Goal: Use online tool/utility: Utilize a website feature to perform a specific function

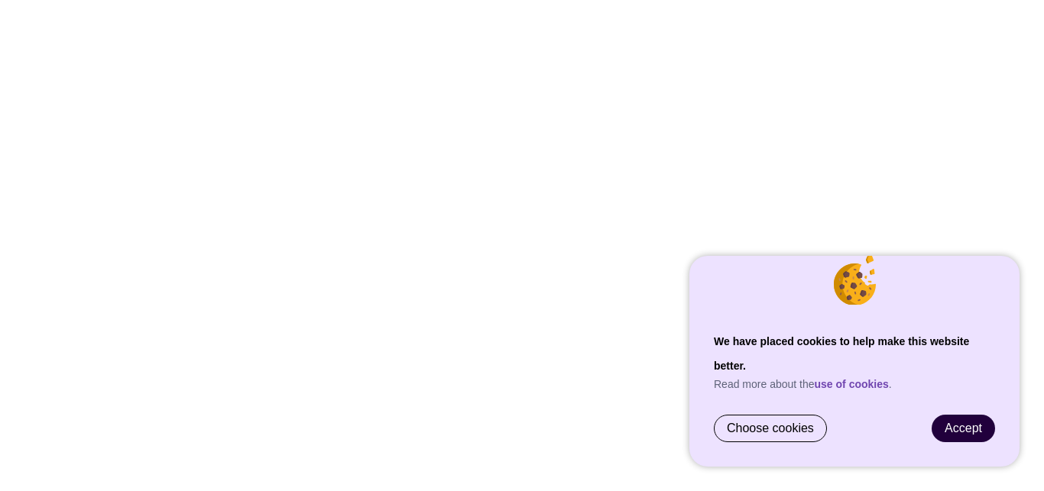
click at [983, 433] on link "Accept" at bounding box center [963, 429] width 62 height 26
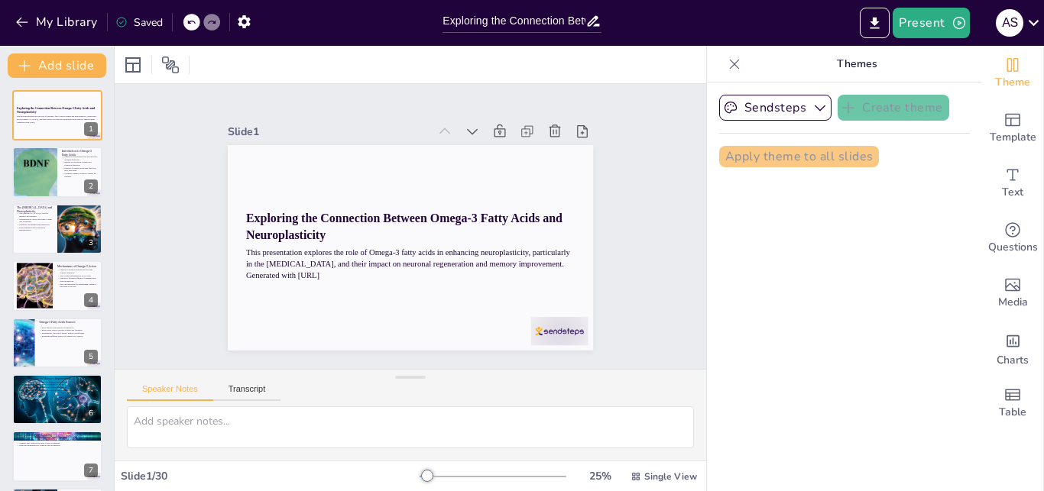
type input "Exploring the Connection Between Omega-3 Fatty Acids and Neuroplasticity in the…"
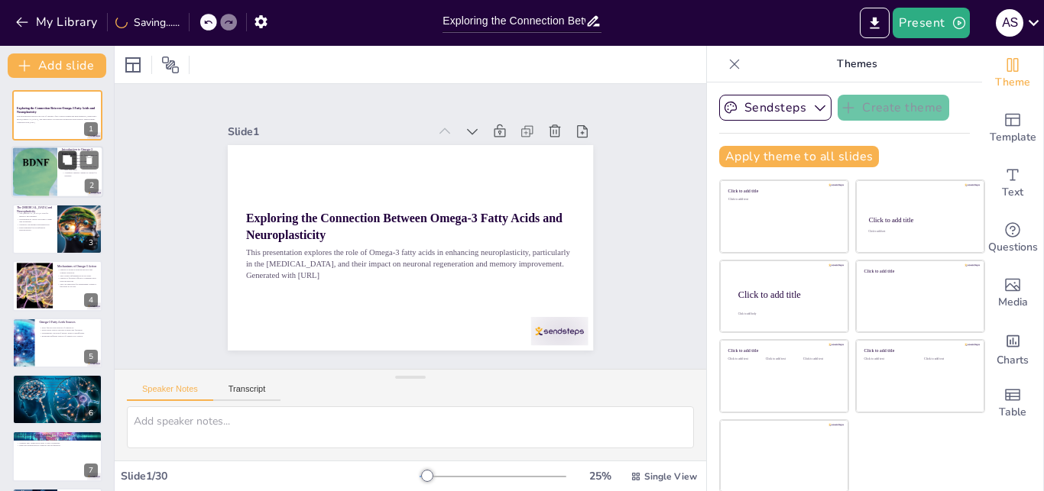
checkbox input "true"
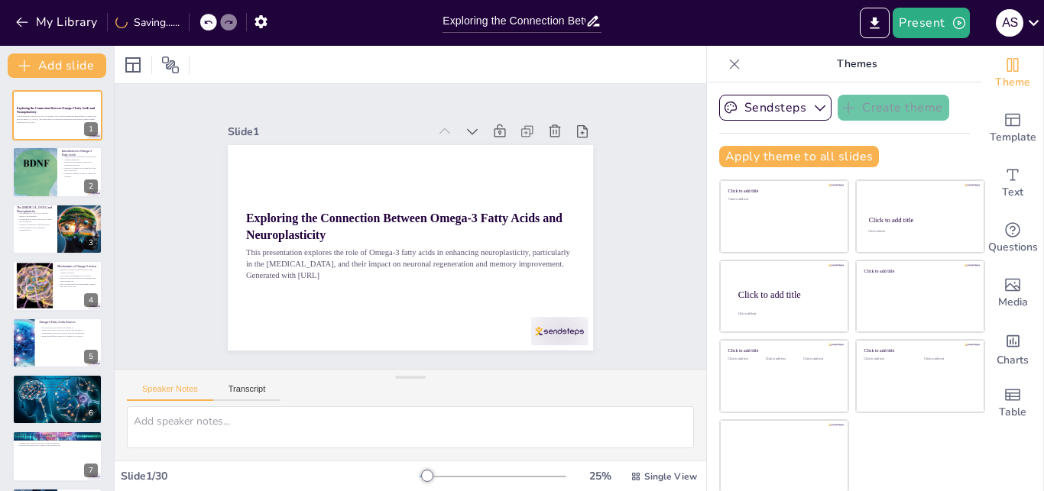
checkbox input "true"
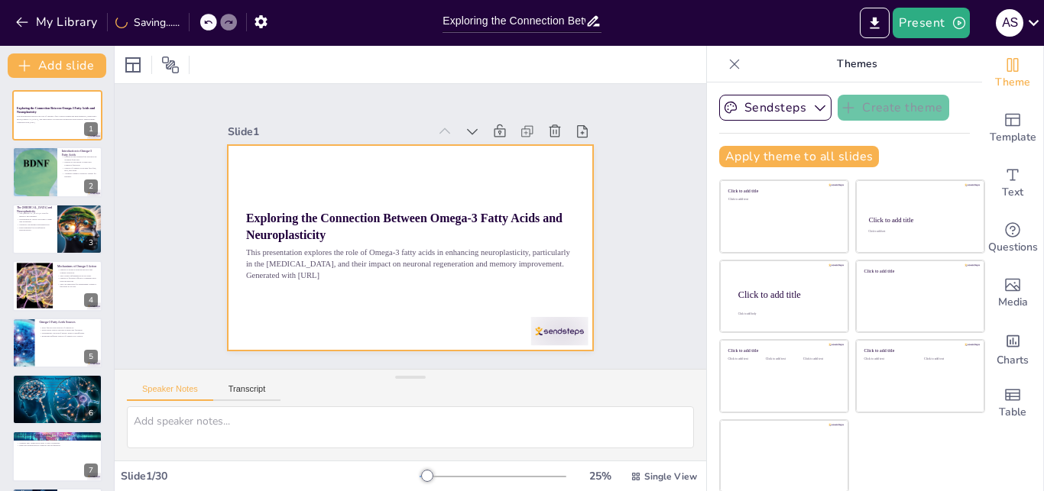
checkbox input "true"
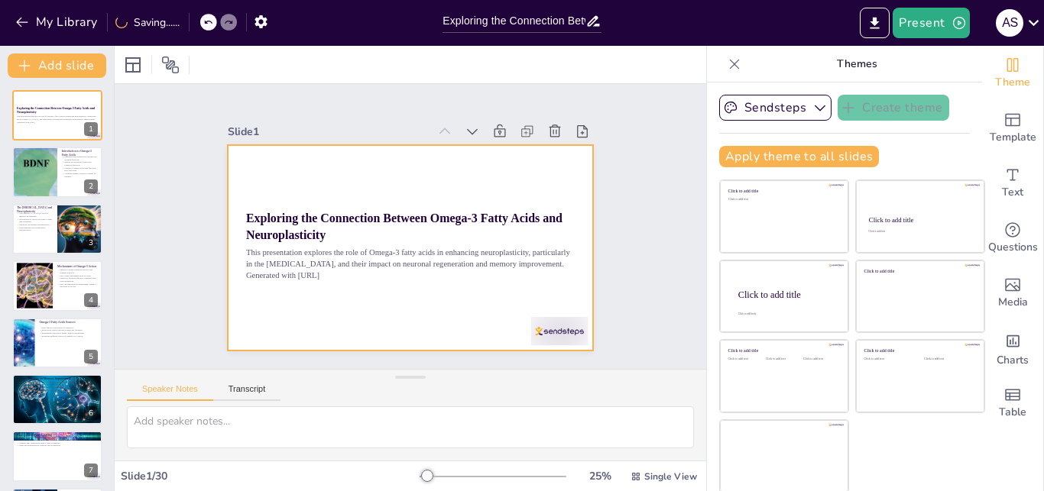
checkbox input "true"
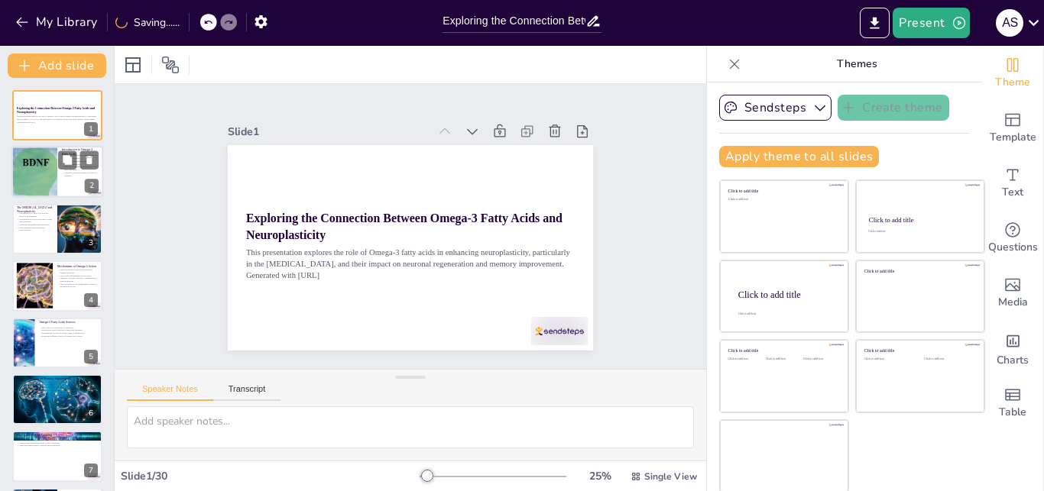
checkbox input "true"
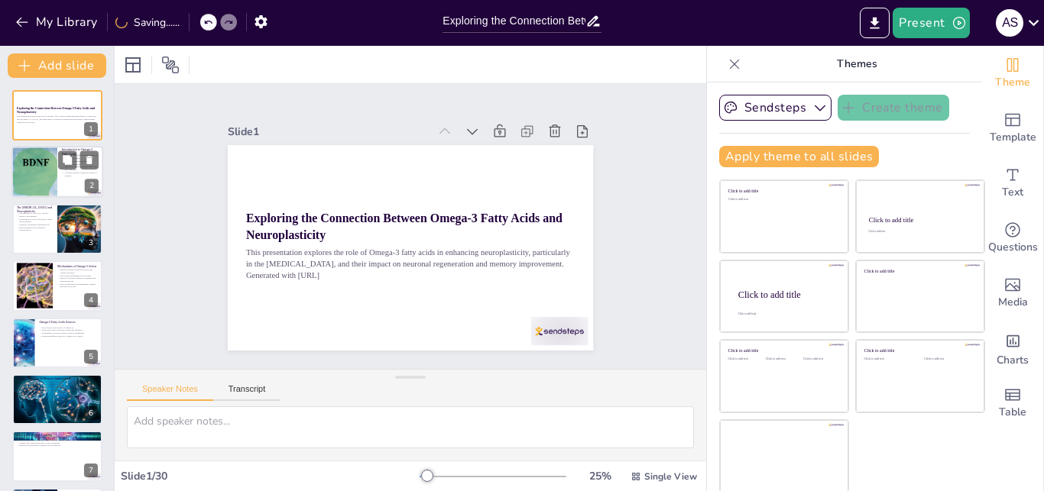
click at [71, 185] on div at bounding box center [57, 173] width 92 height 52
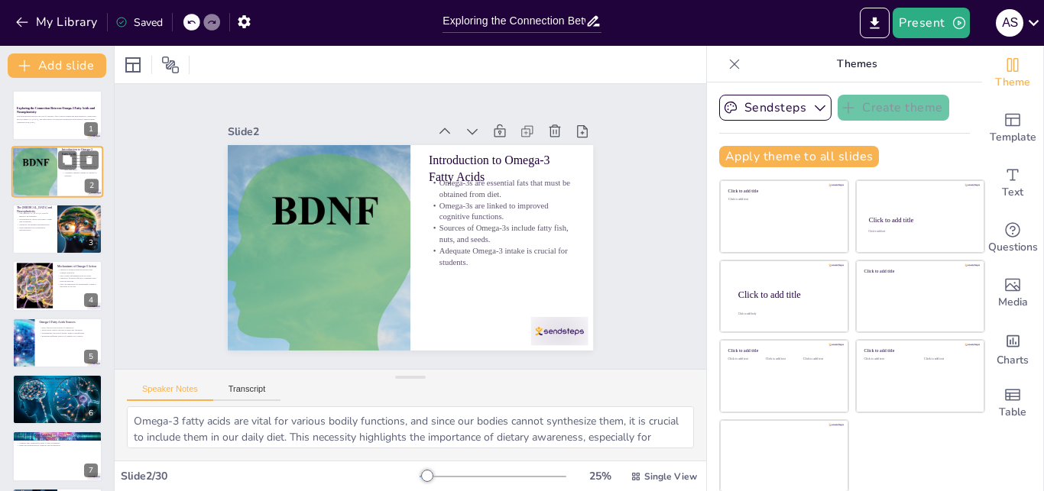
type textarea "Omega-3 fatty acids are vital for various bodily functions, and since our bodie…"
checkbox input "true"
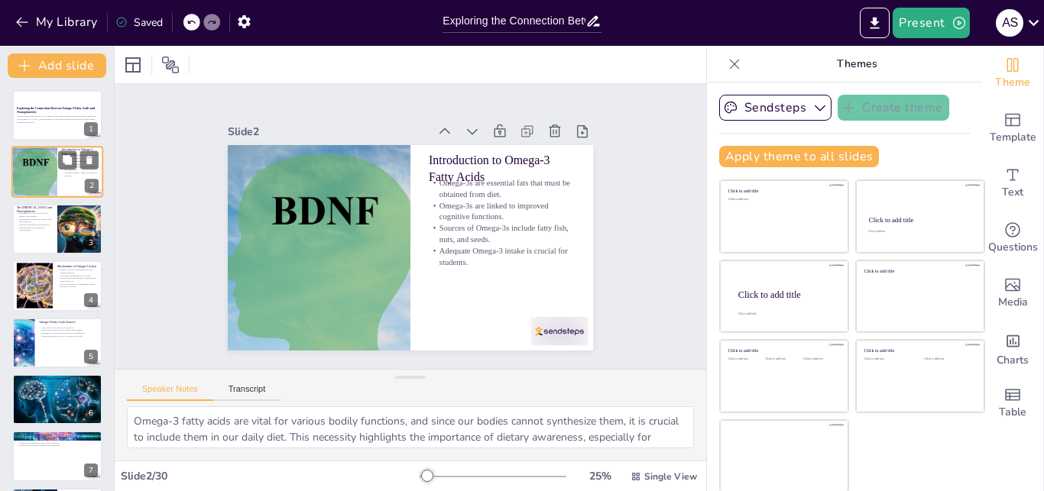
checkbox input "true"
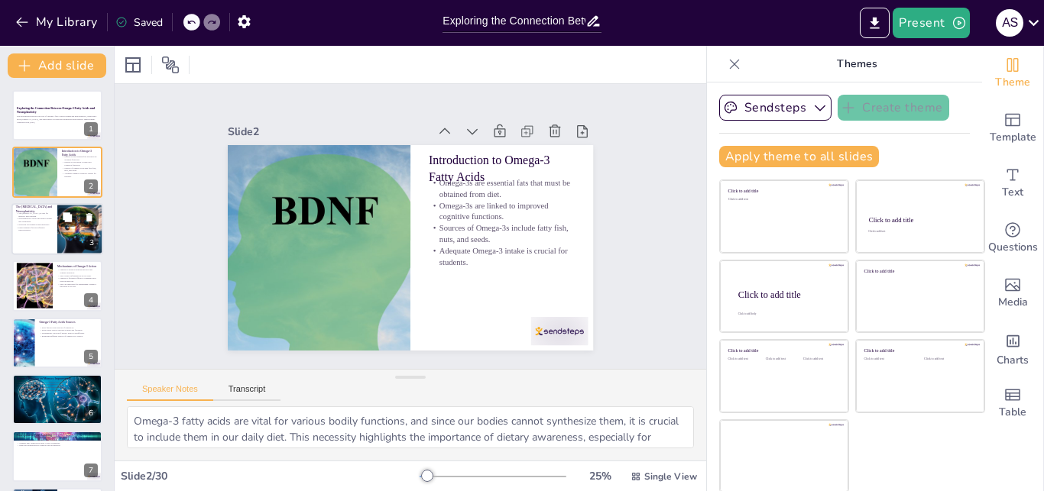
checkbox input "true"
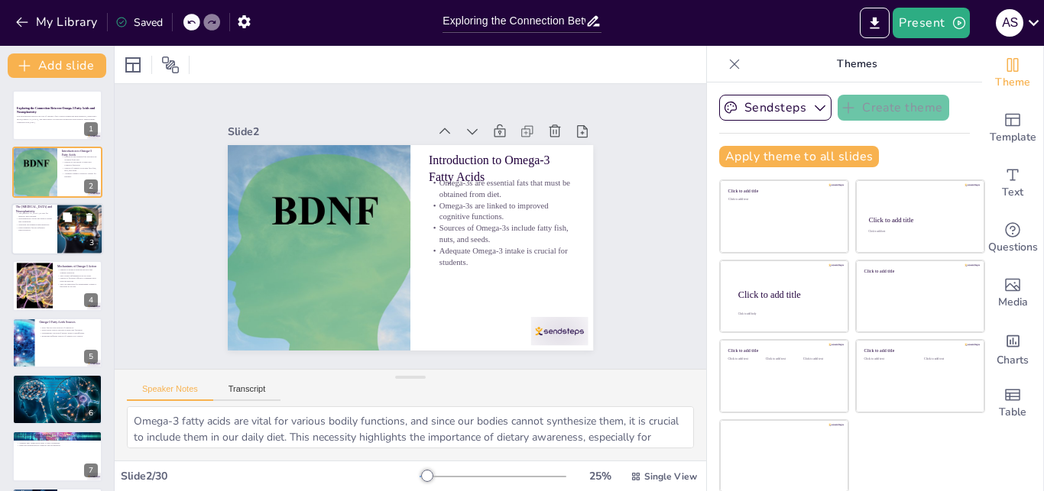
checkbox input "true"
click at [44, 213] on p "The [MEDICAL_DATA] is vital for memory and learning." at bounding box center [34, 214] width 37 height 5
type textarea "Understanding the role of the [MEDICAL_DATA] is essential for recognizing how d…"
checkbox input "true"
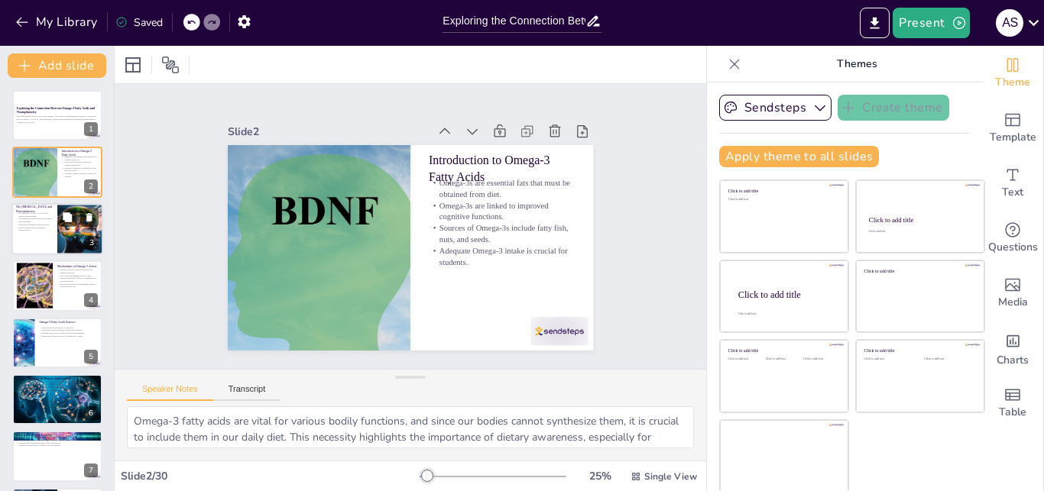
checkbox input "true"
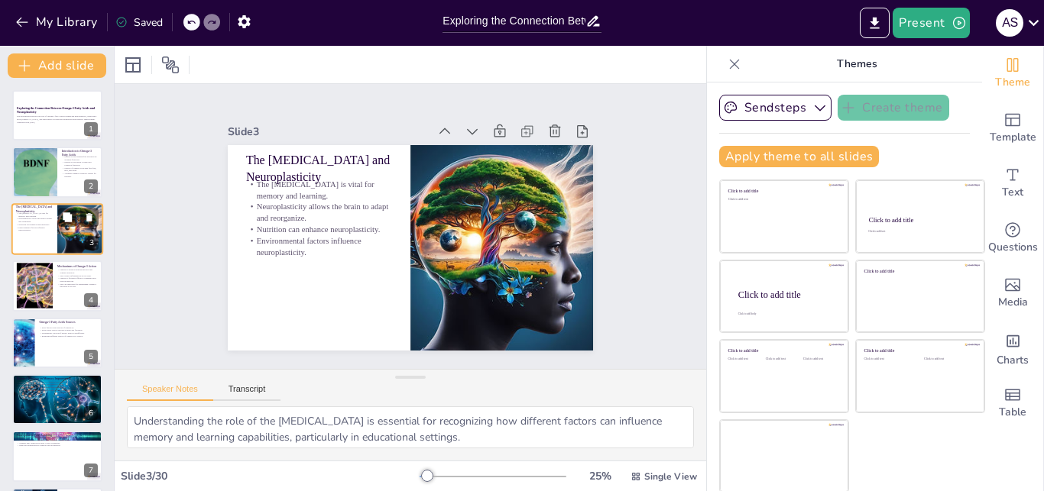
checkbox input "true"
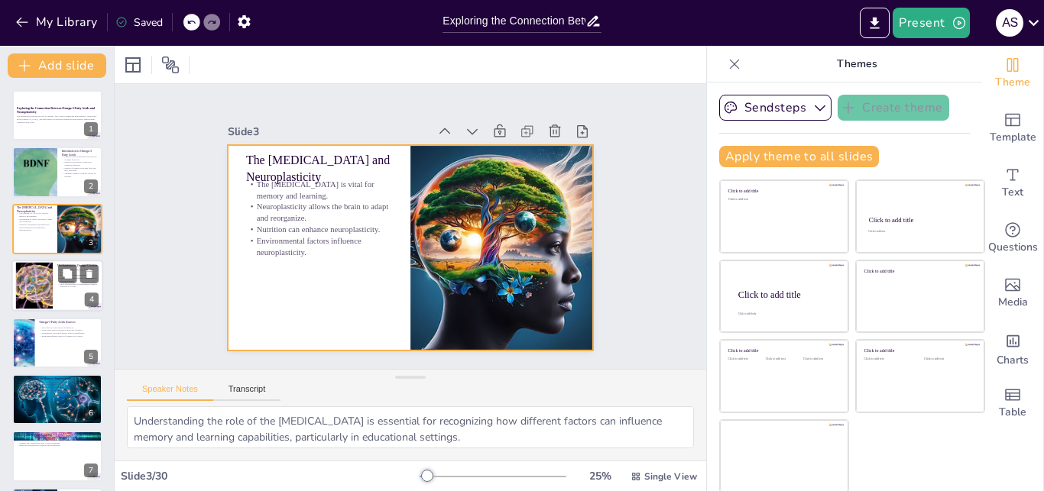
checkbox input "true"
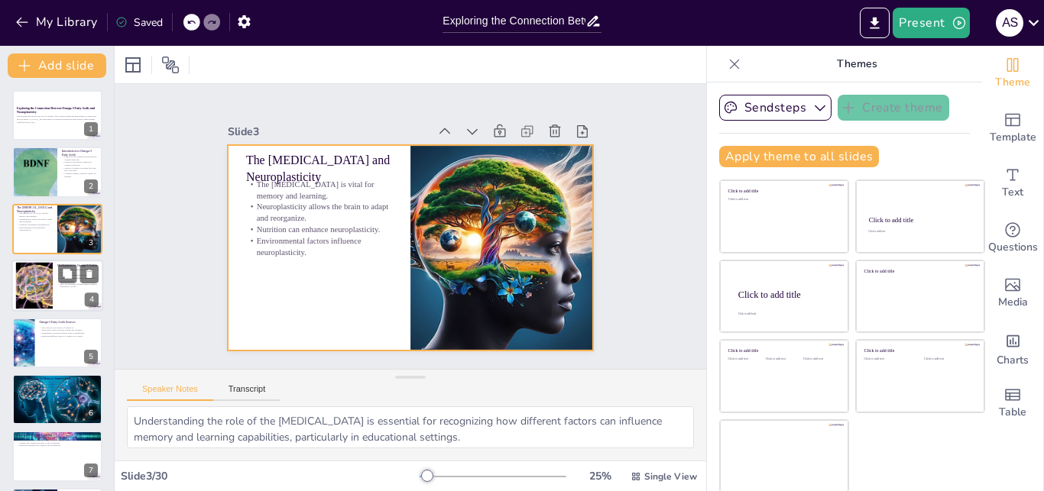
checkbox input "true"
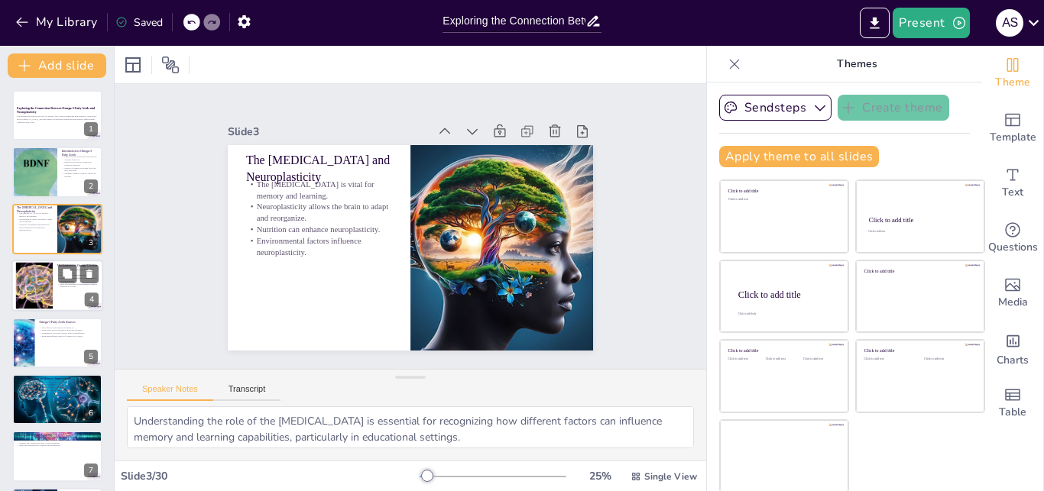
click at [50, 290] on div at bounding box center [34, 286] width 83 height 47
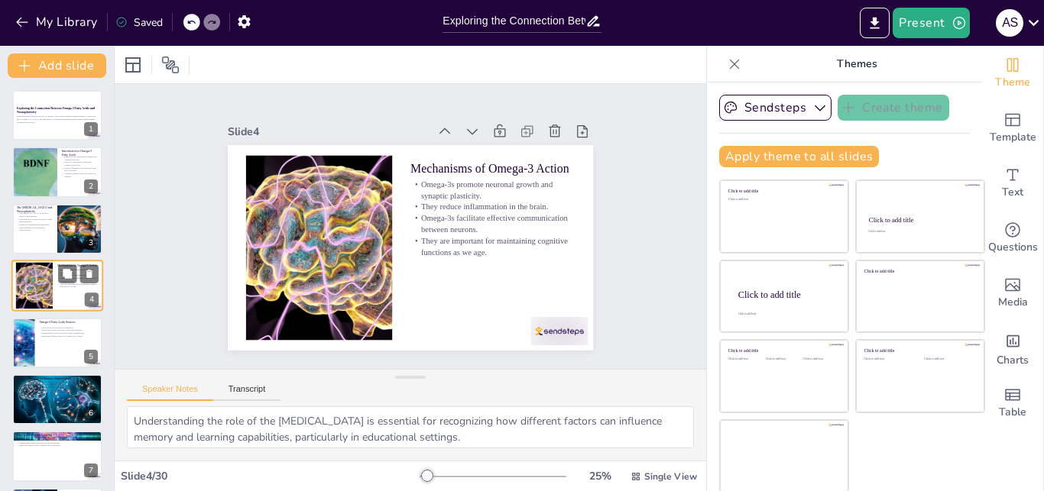
type textarea "The ability of Omega-3 fatty acids to stimulate neuronal growth and enhance syn…"
checkbox input "true"
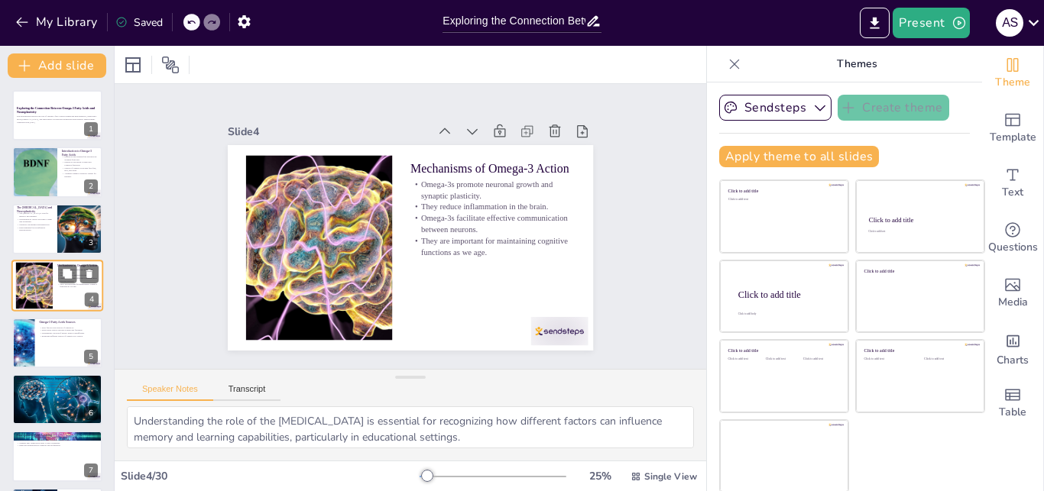
checkbox input "true"
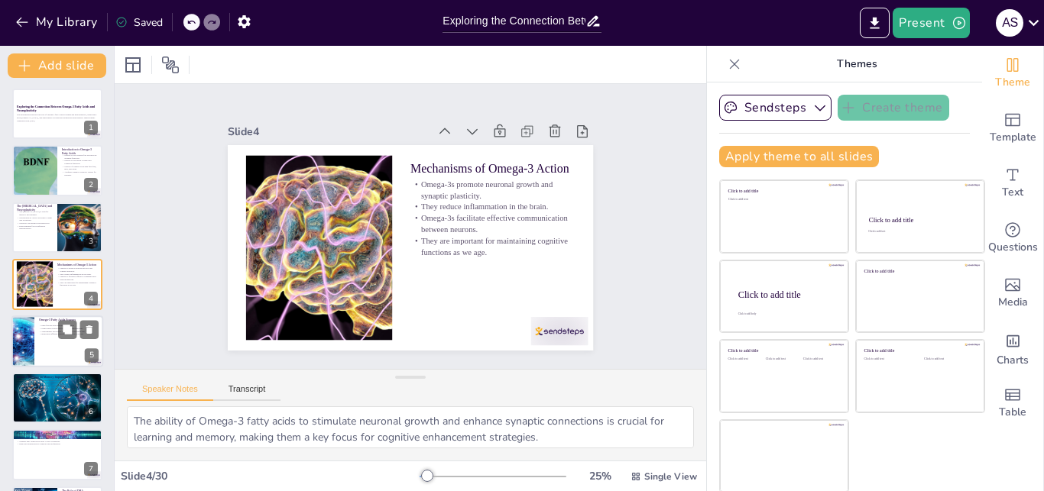
checkbox input "true"
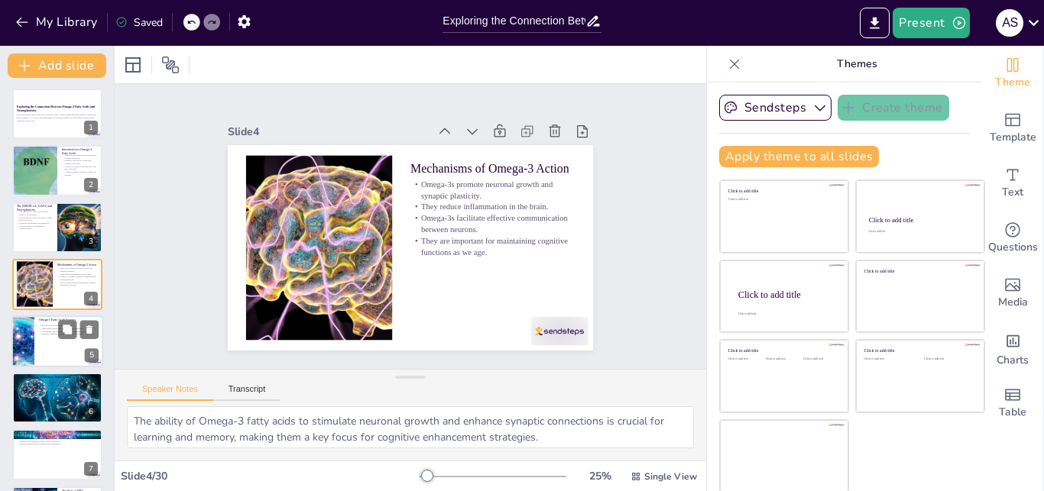
checkbox input "true"
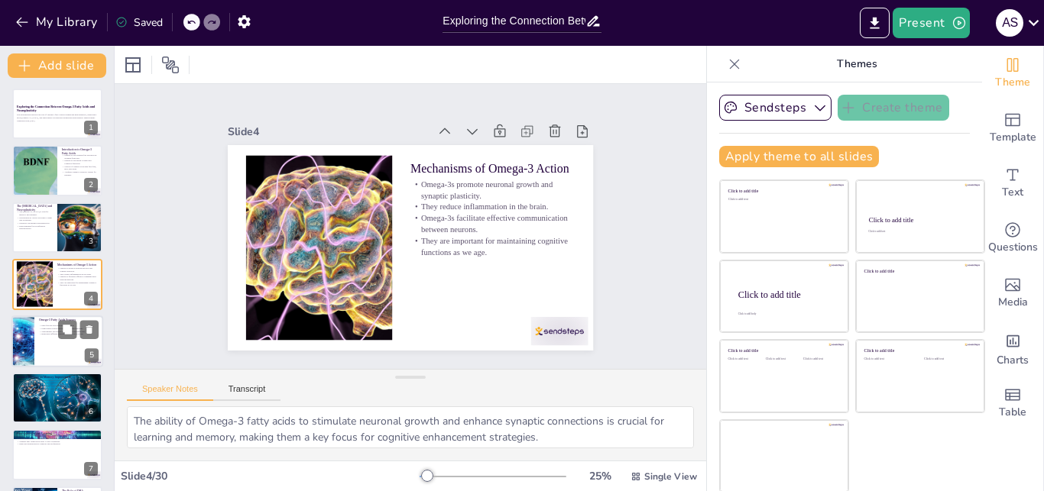
click at [63, 345] on div at bounding box center [57, 342] width 92 height 52
type textarea "Including fatty fish in your diet is one of the most effective ways to boost Om…"
checkbox input "true"
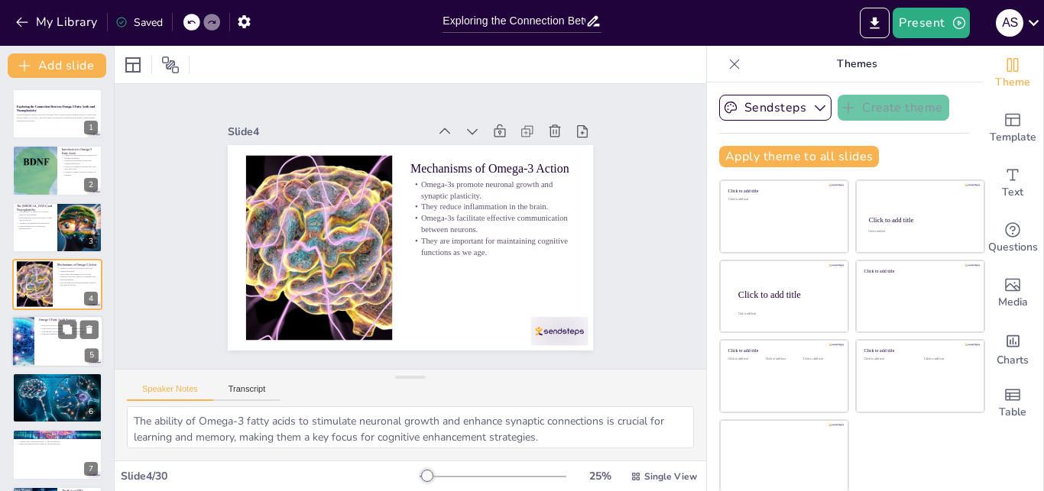
checkbox input "true"
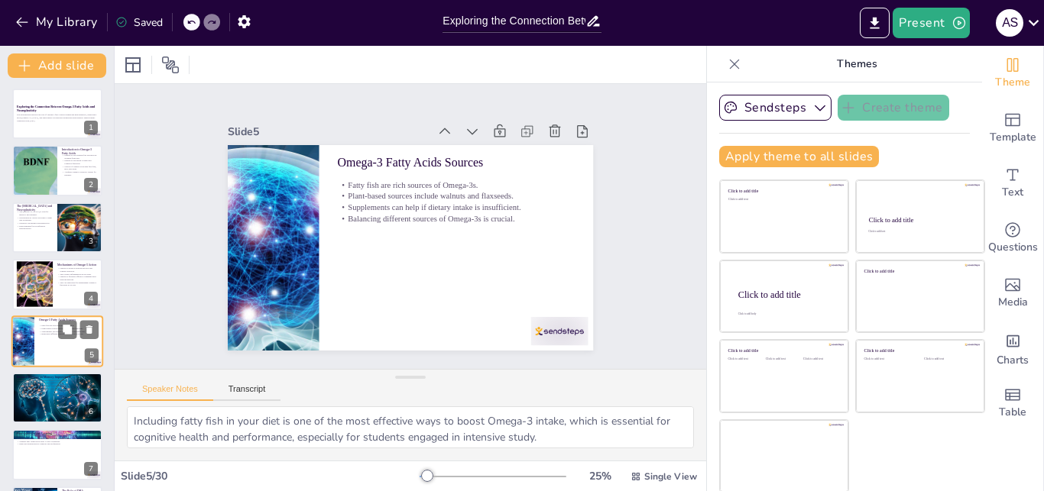
checkbox input "true"
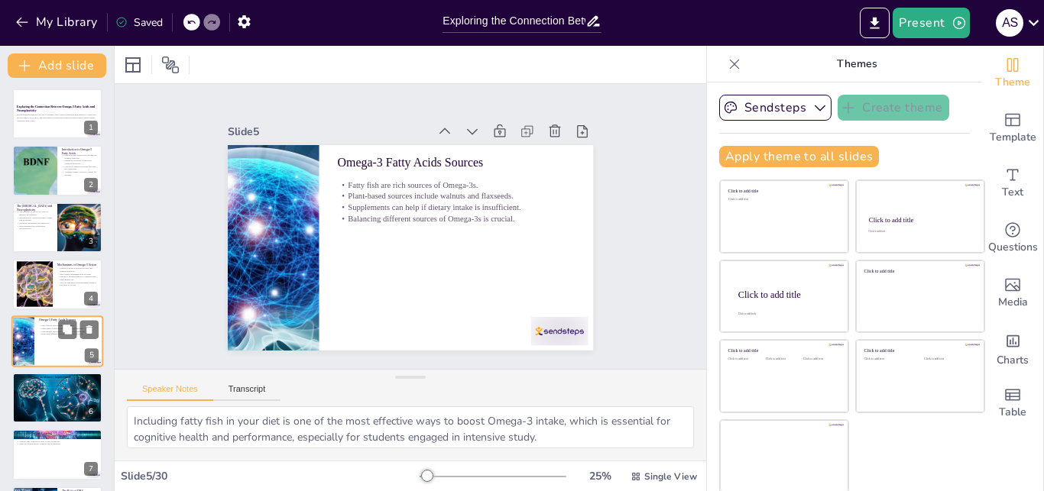
scroll to position [58, 0]
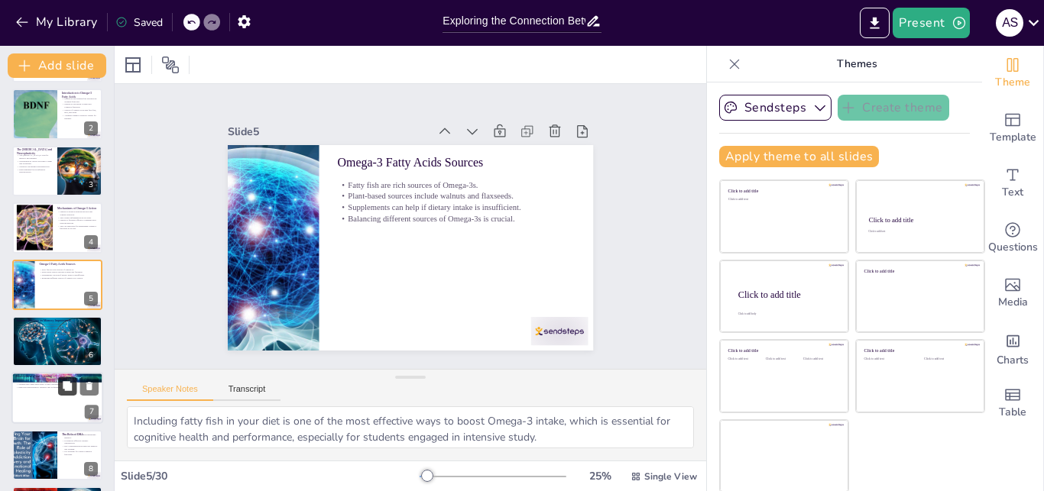
checkbox input "true"
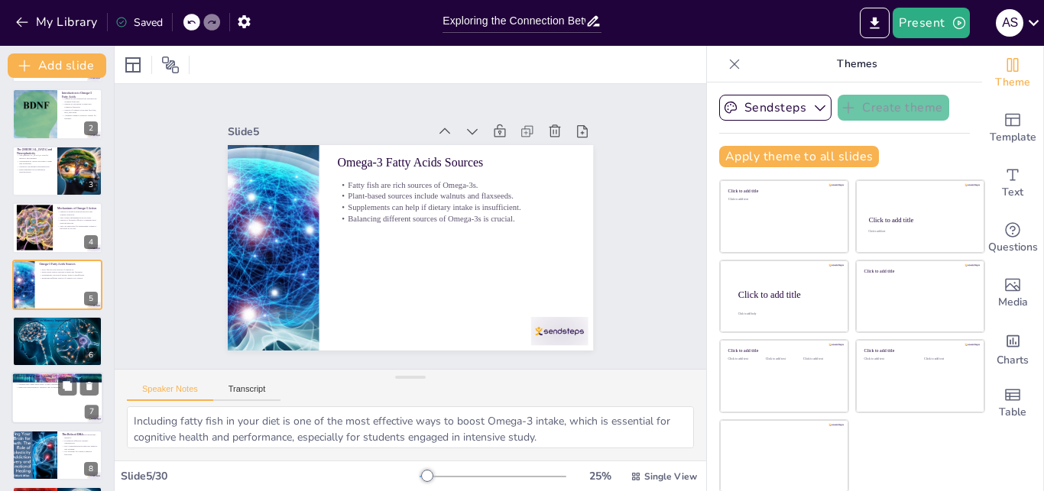
checkbox input "true"
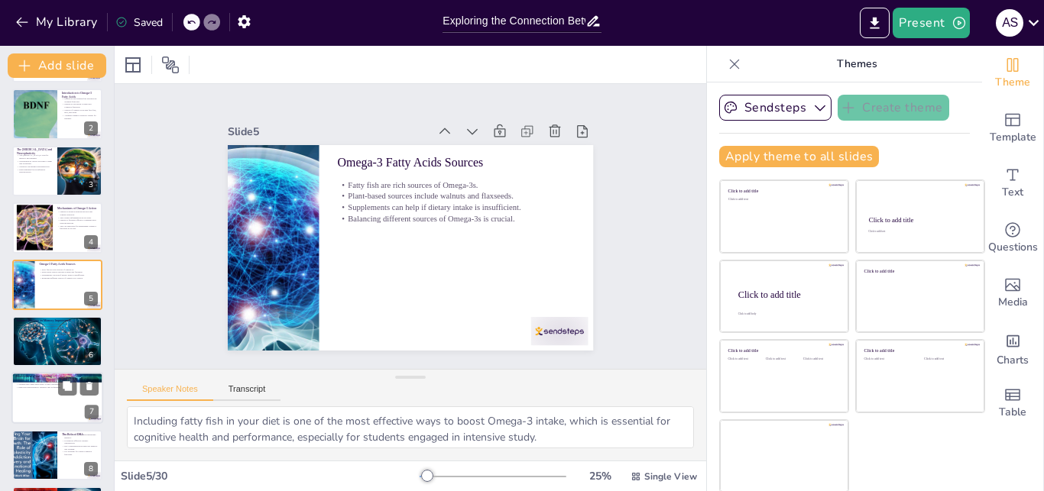
click at [69, 397] on div at bounding box center [57, 399] width 92 height 52
type textarea "The link between neuroplasticity and learning outcomes underscores the importan…"
checkbox input "true"
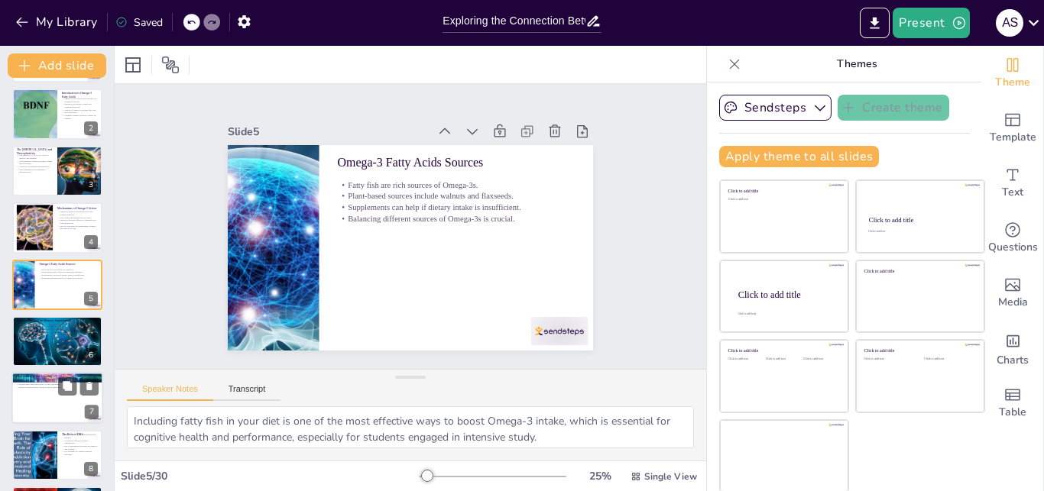
checkbox input "true"
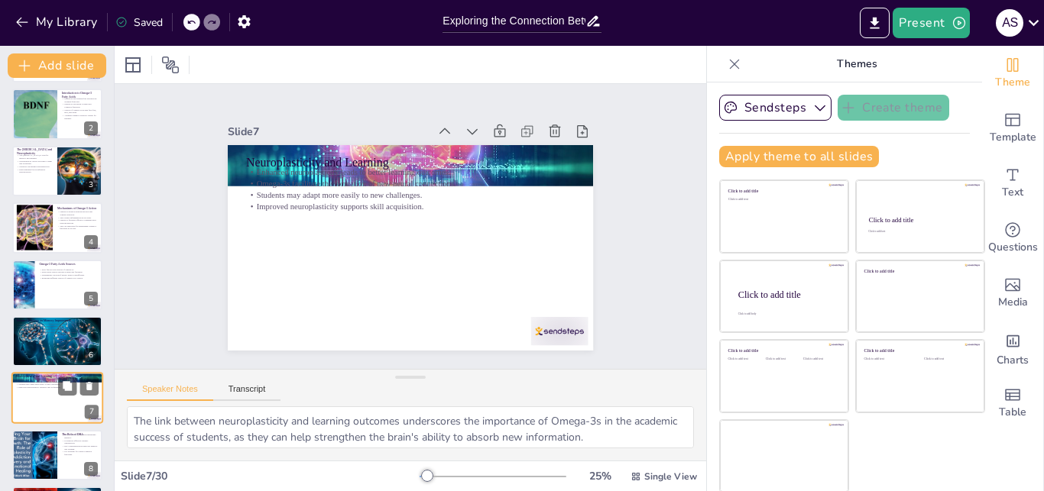
checkbox input "true"
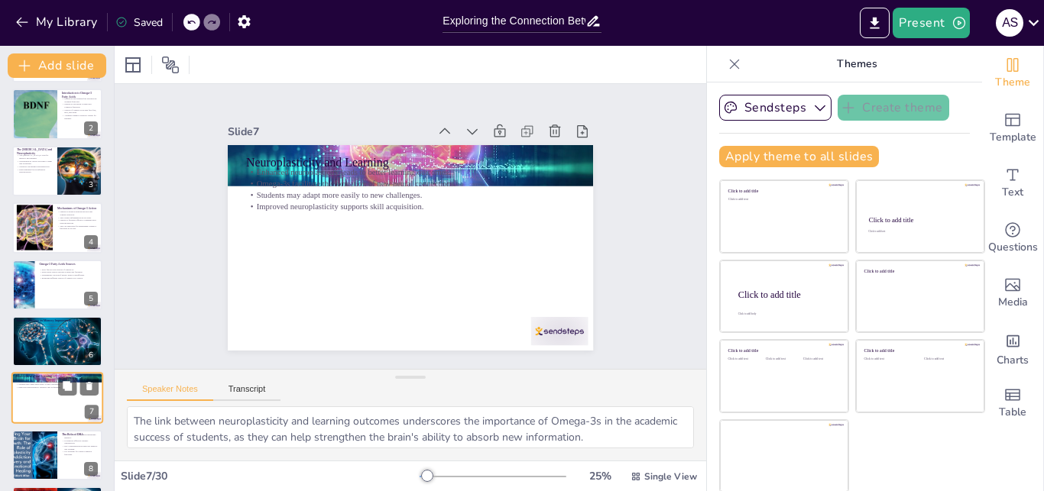
scroll to position [172, 0]
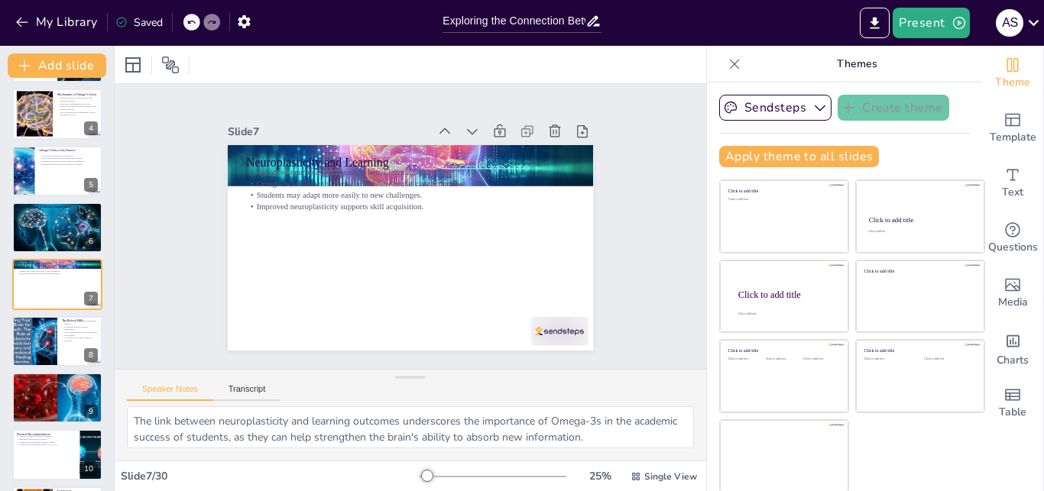
checkbox input "true"
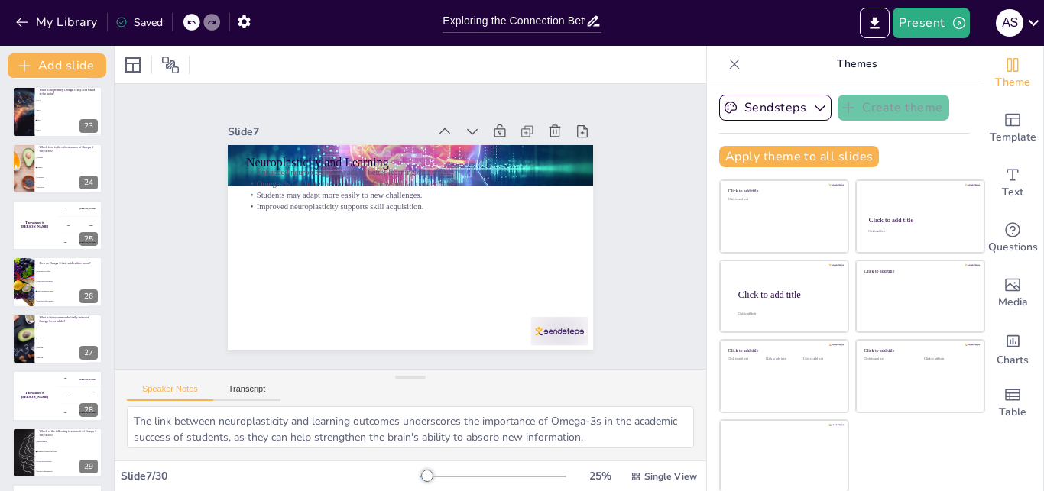
scroll to position [1310, 0]
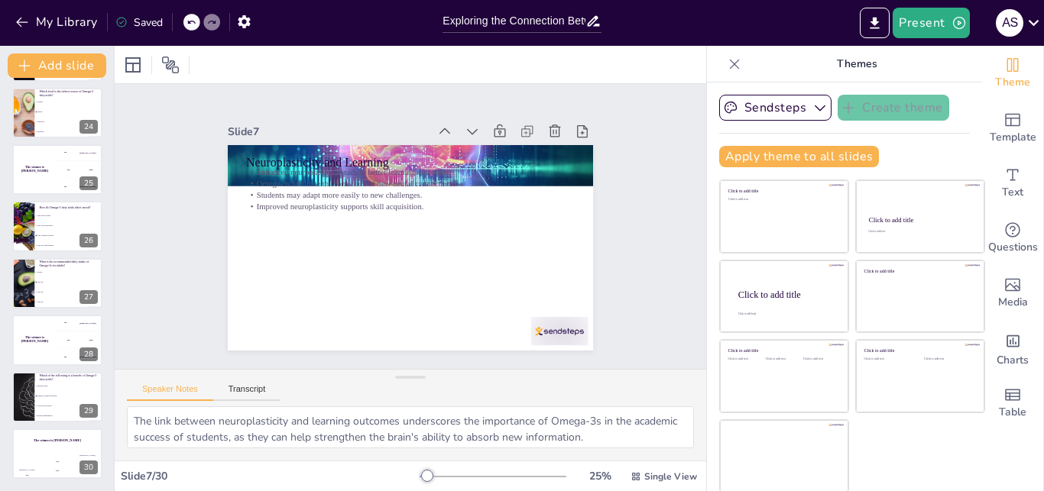
checkbox input "true"
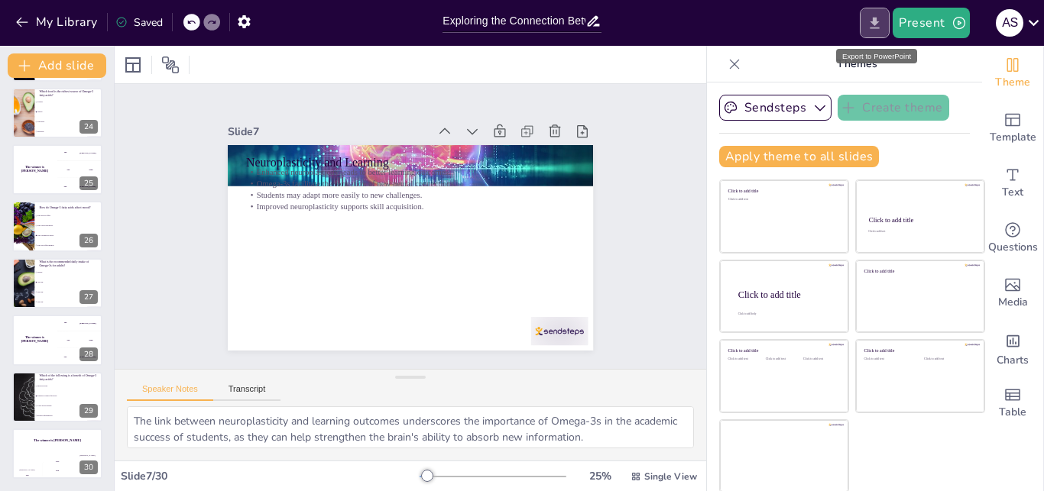
click at [886, 26] on button "Export to PowerPoint" at bounding box center [875, 23] width 30 height 31
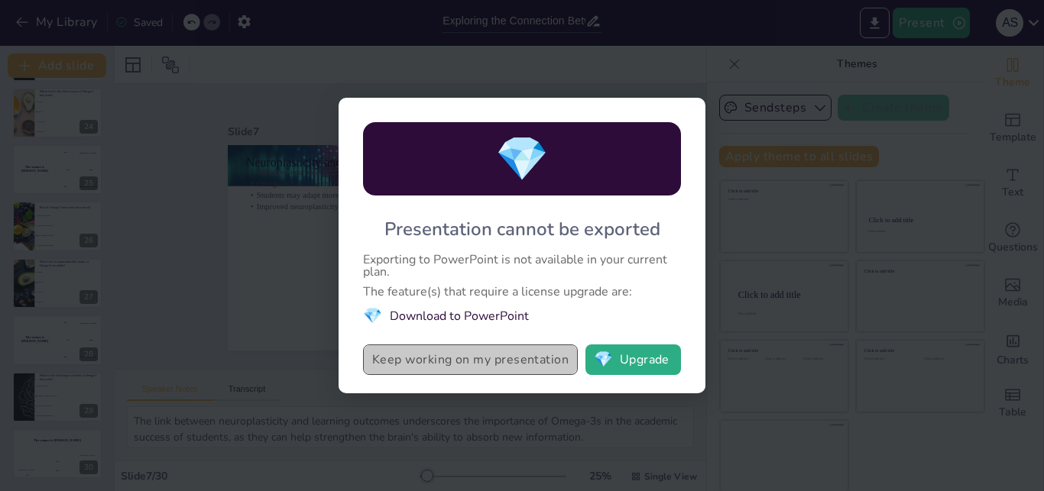
click at [516, 364] on button "Keep working on my presentation" at bounding box center [470, 360] width 215 height 31
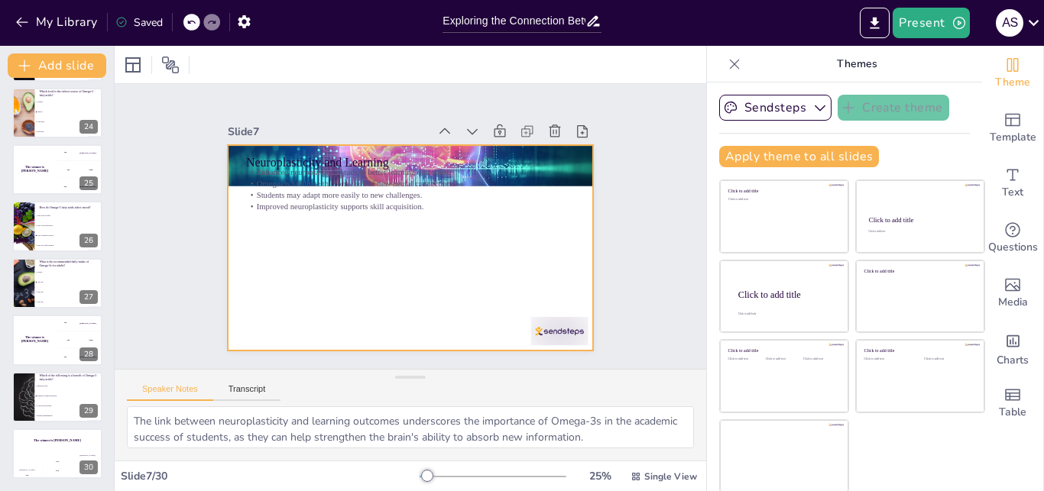
checkbox input "true"
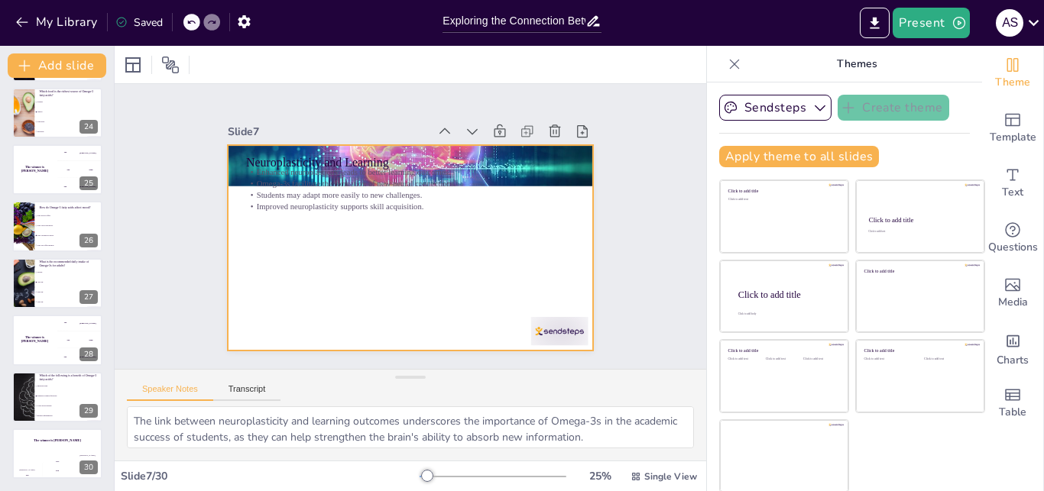
checkbox input "true"
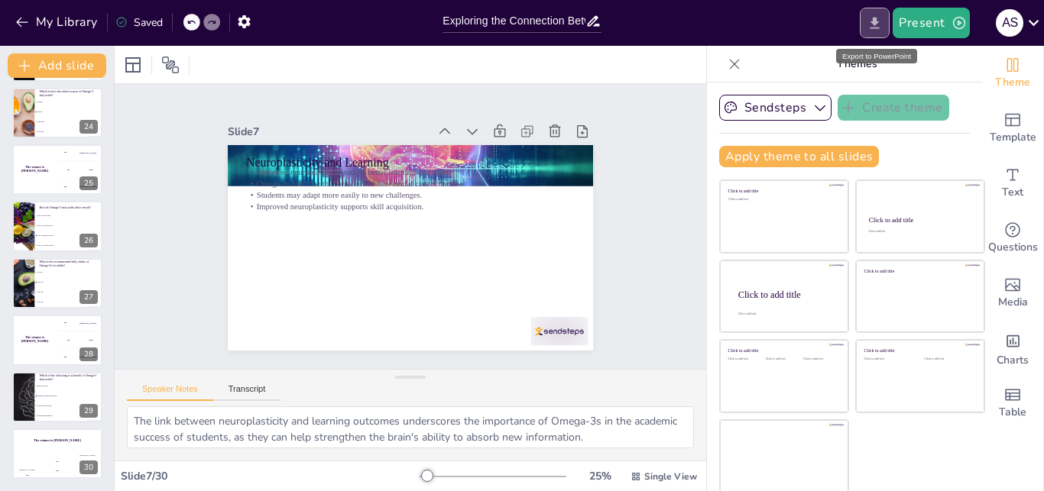
click at [863, 28] on button "Export to PowerPoint" at bounding box center [875, 23] width 30 height 31
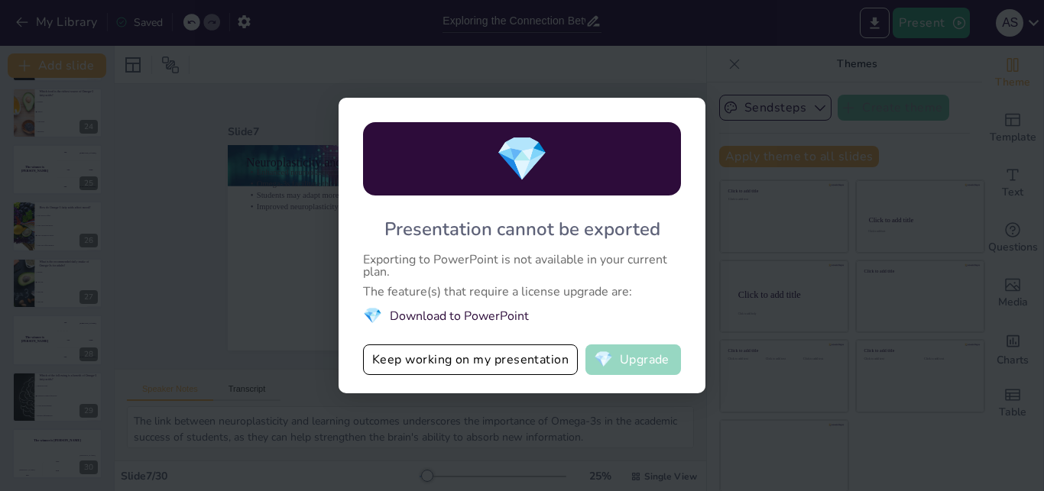
click at [626, 356] on button "💎 Upgrade" at bounding box center [633, 360] width 96 height 31
checkbox input "true"
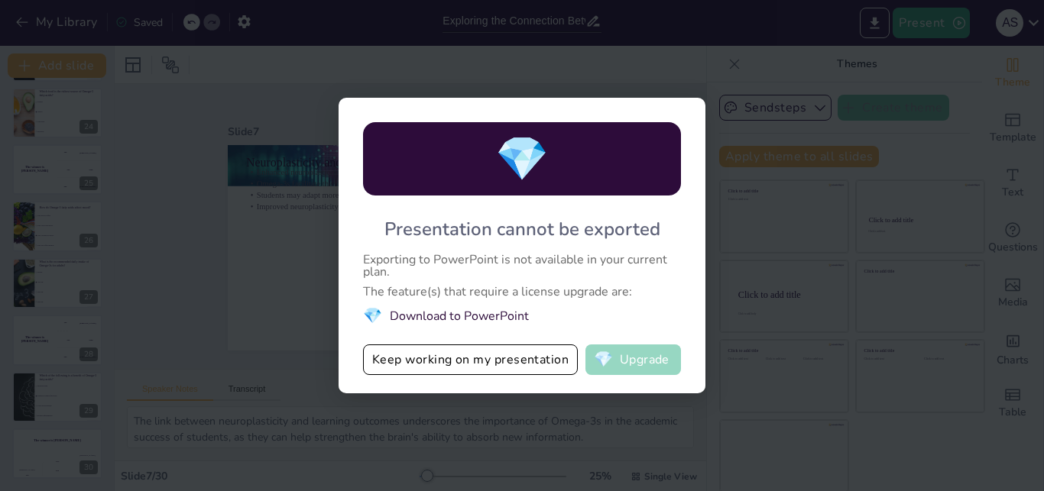
checkbox input "true"
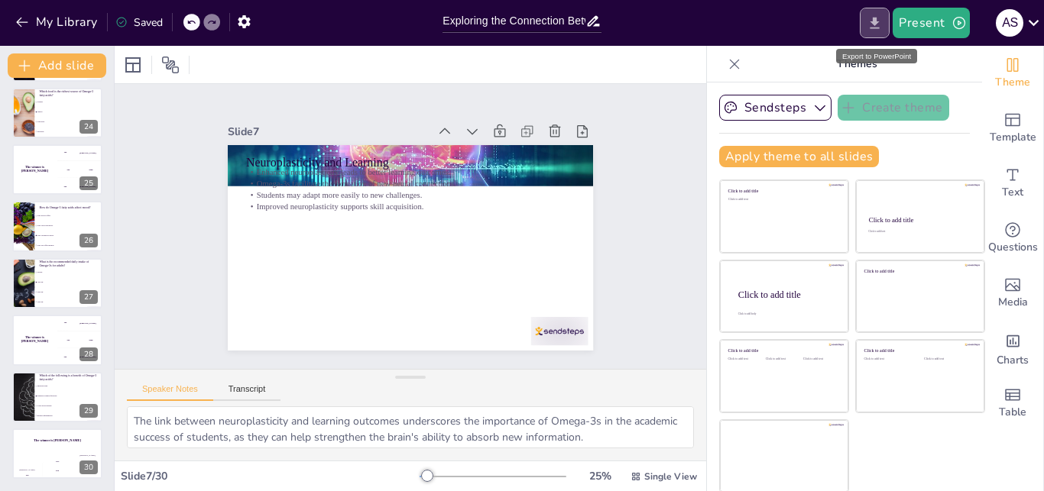
click at [882, 28] on icon "Export to PowerPoint" at bounding box center [874, 23] width 16 height 16
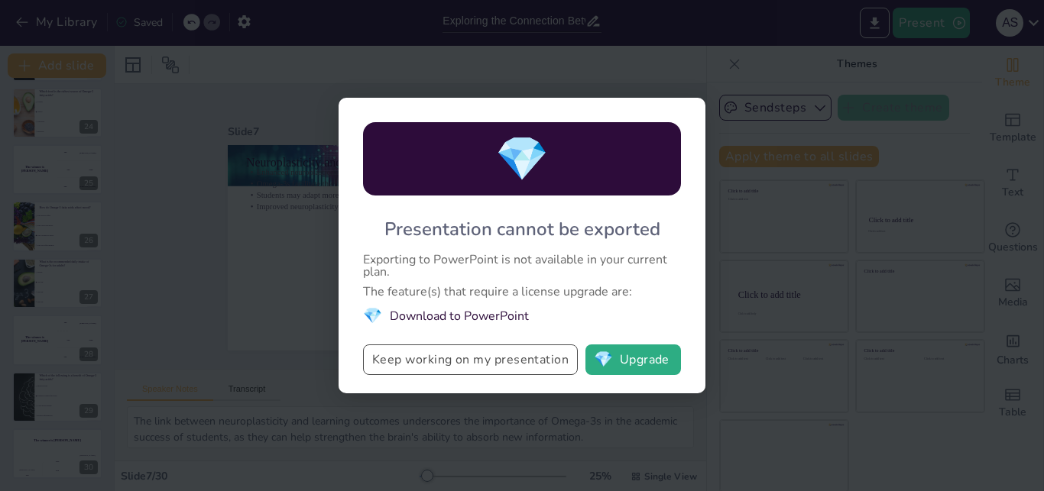
click at [523, 362] on button "Keep working on my presentation" at bounding box center [470, 360] width 215 height 31
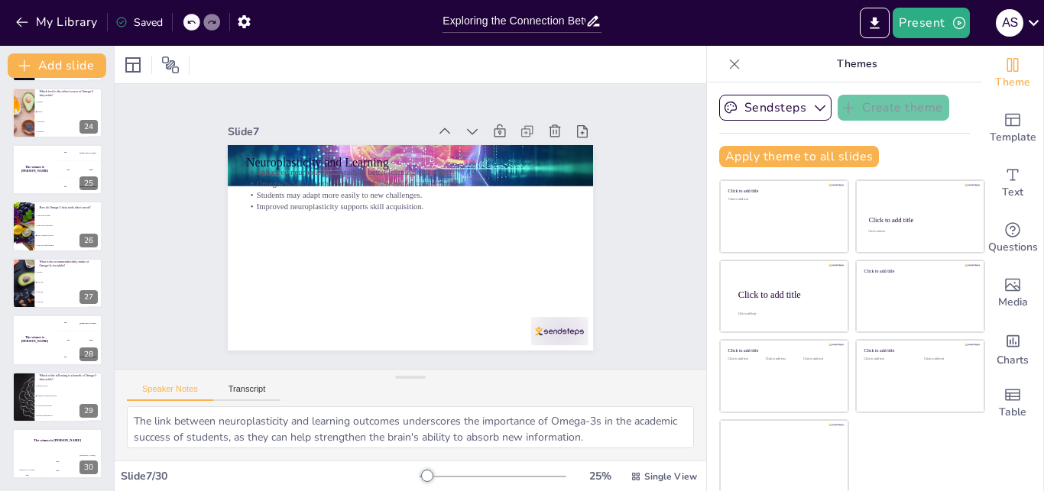
checkbox input "true"
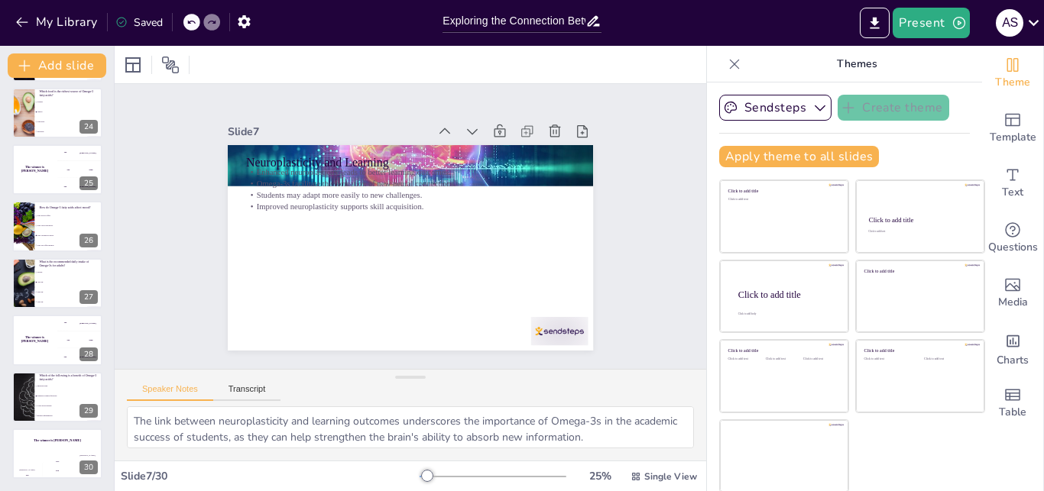
checkbox input "true"
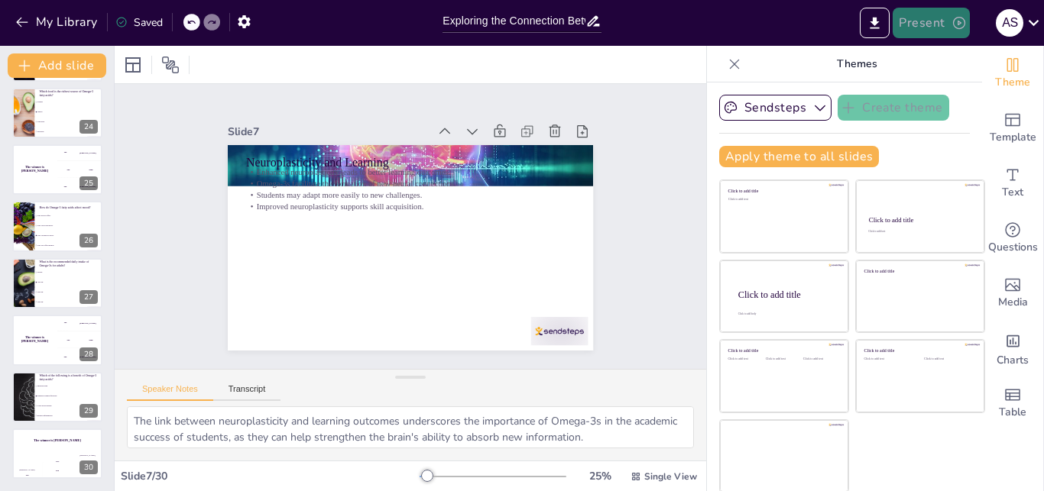
click at [948, 23] on button "Present" at bounding box center [930, 23] width 76 height 31
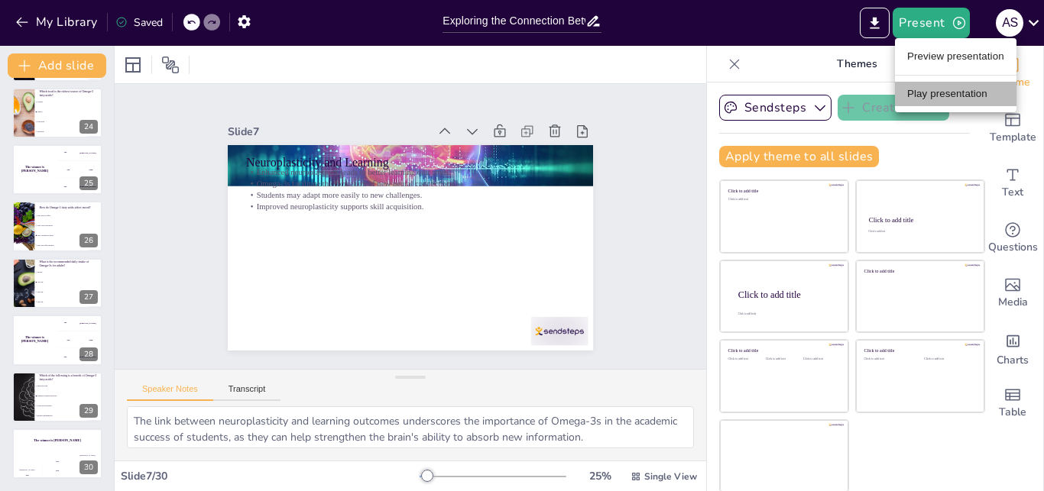
click at [949, 96] on li "Play presentation" at bounding box center [955, 94] width 121 height 24
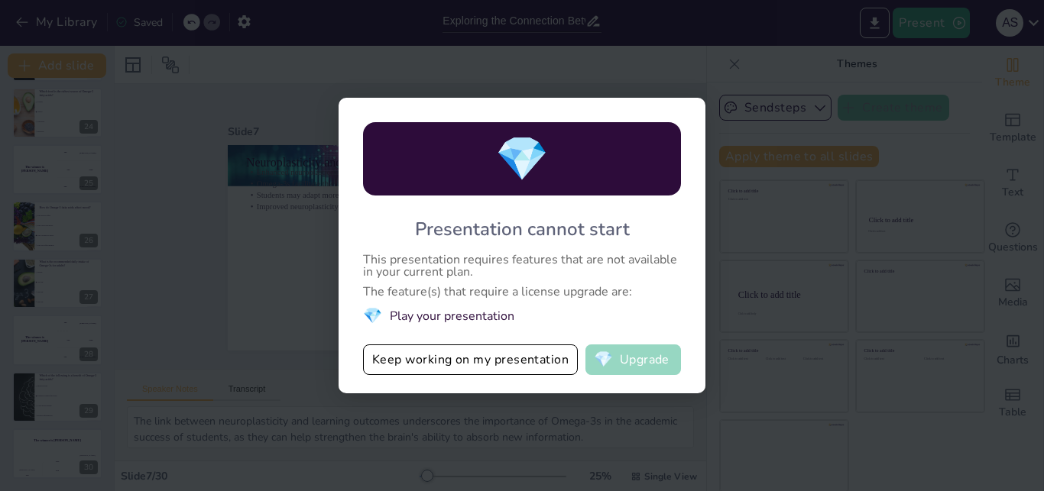
click at [656, 357] on button "💎 Upgrade" at bounding box center [633, 360] width 96 height 31
checkbox input "true"
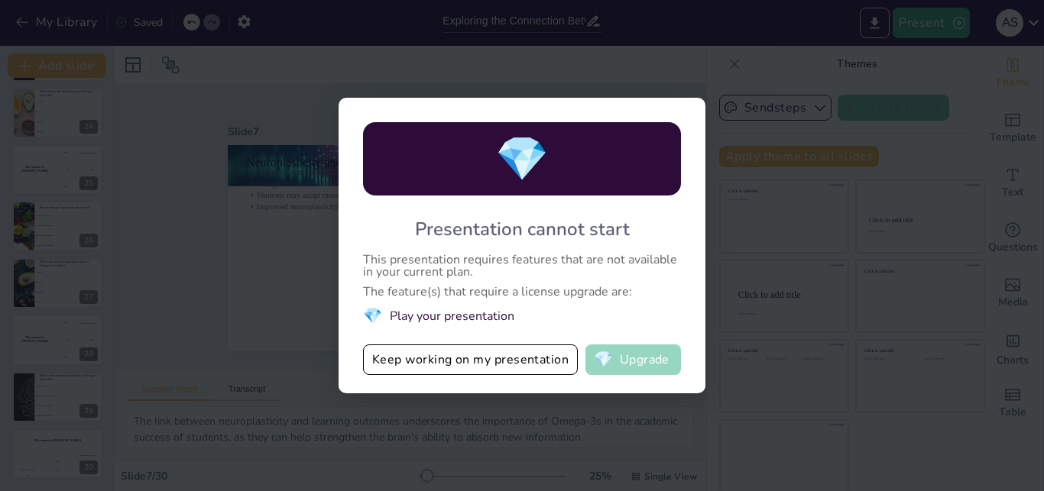
checkbox input "true"
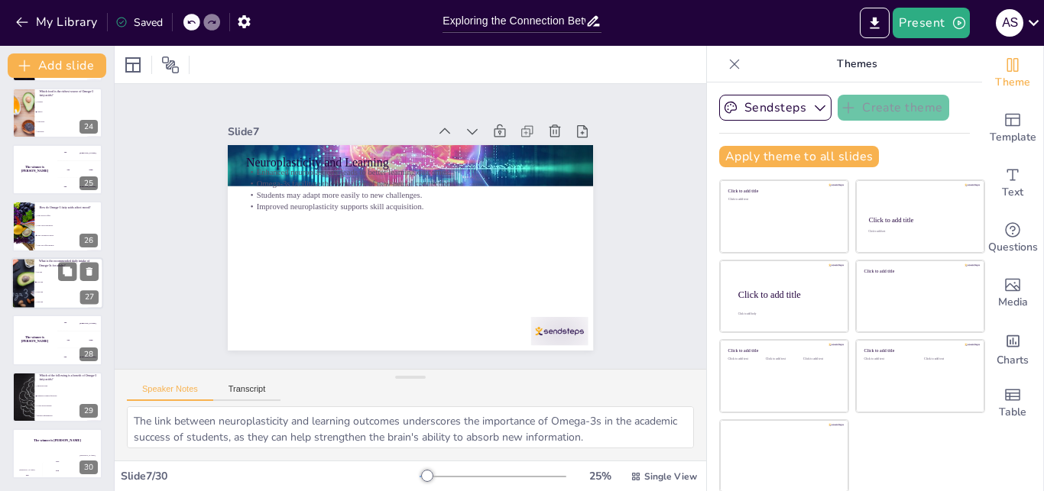
checkbox input "true"
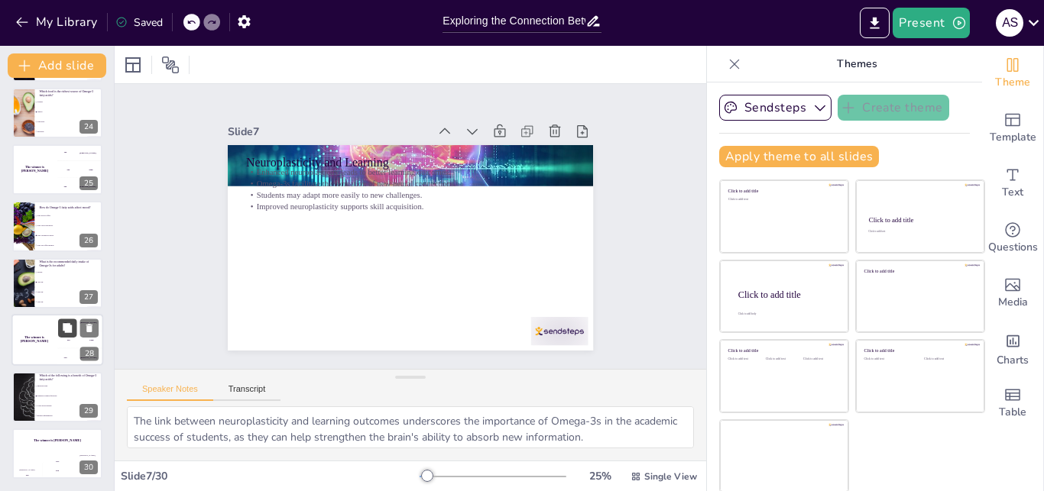
checkbox input "true"
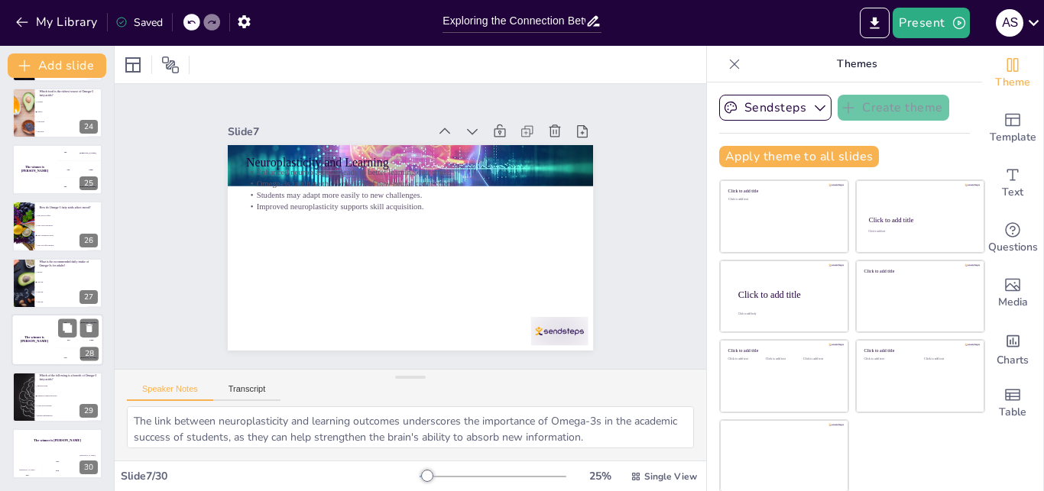
checkbox input "true"
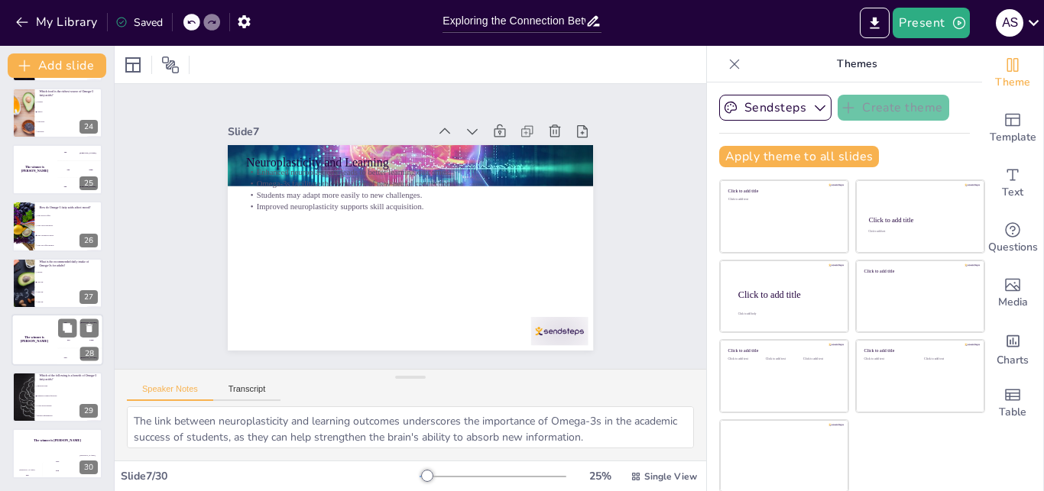
click at [59, 342] on div "200 Jaap" at bounding box center [80, 340] width 46 height 17
checkbox input "true"
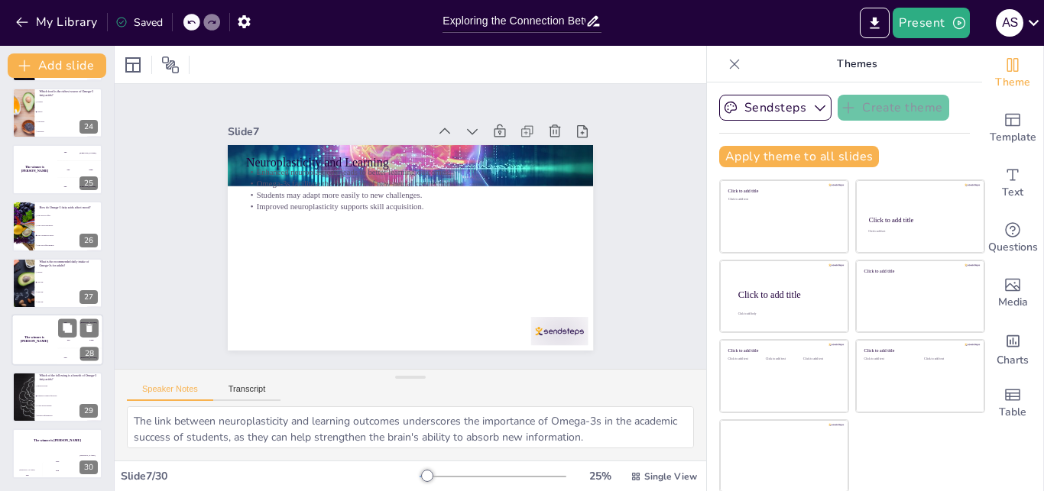
checkbox input "true"
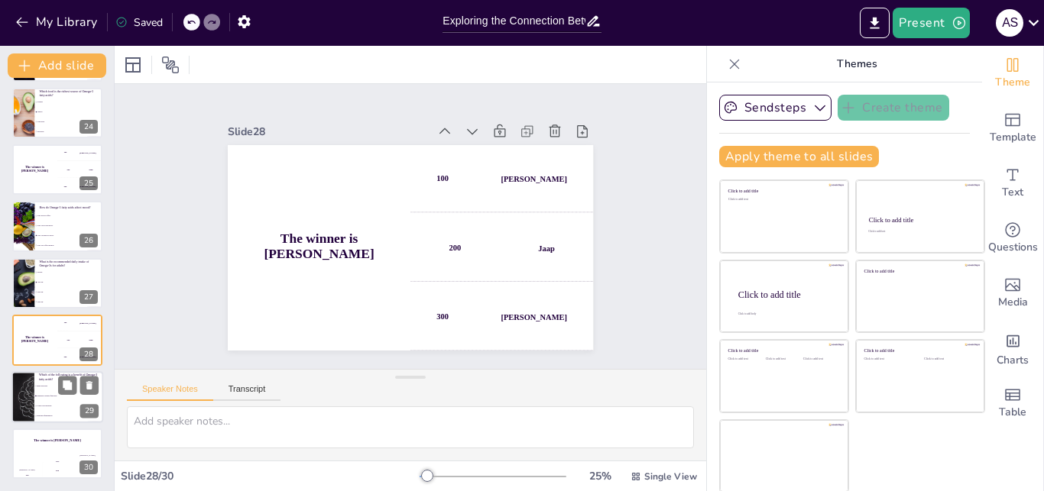
checkbox input "true"
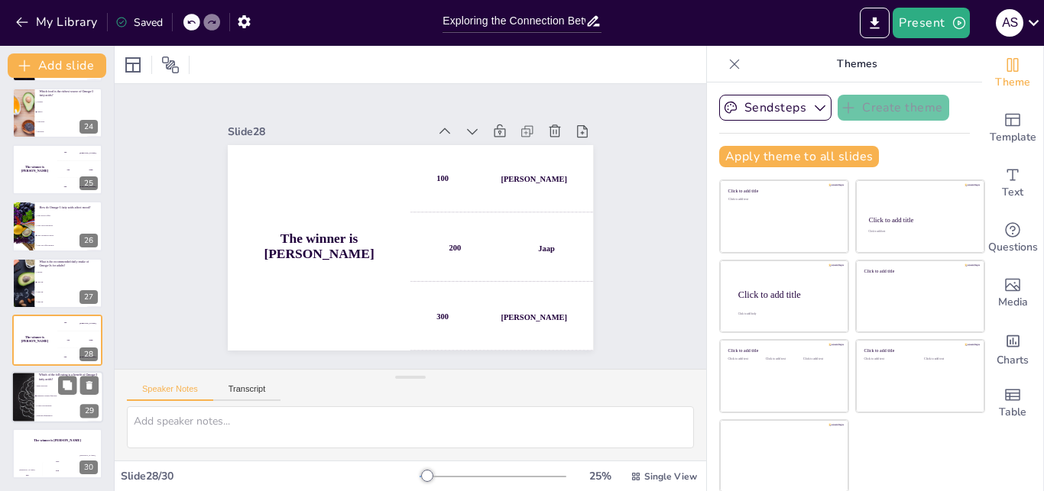
checkbox input "true"
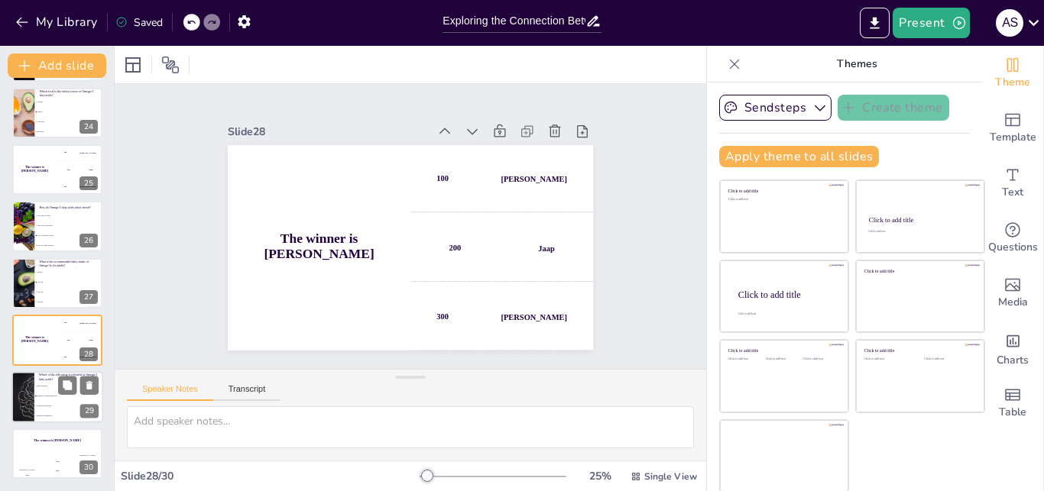
checkbox input "true"
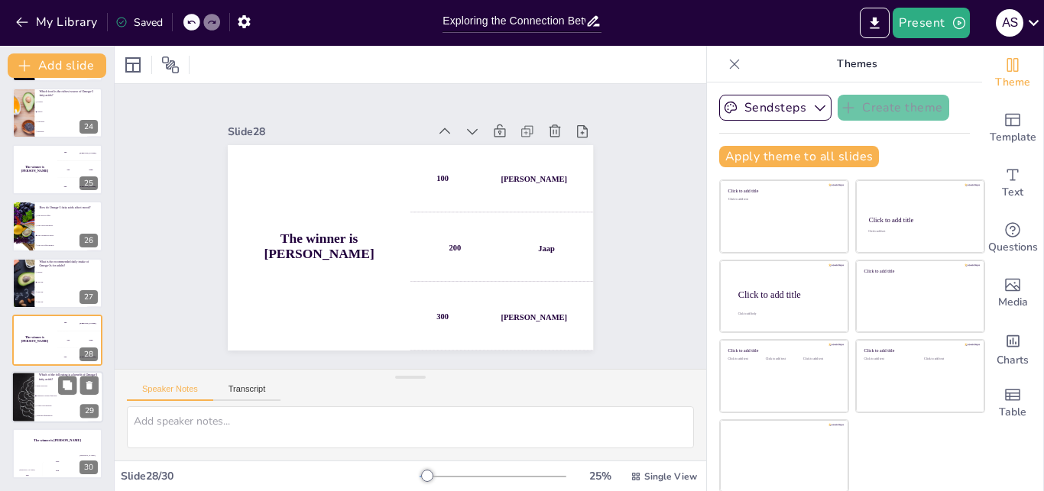
click at [59, 410] on li "Lower blood pressure" at bounding box center [68, 406] width 69 height 10
type textarea "Enhanced cognitive functions are one of the key benefits of Omega-3 fatty acids…"
checkbox input "true"
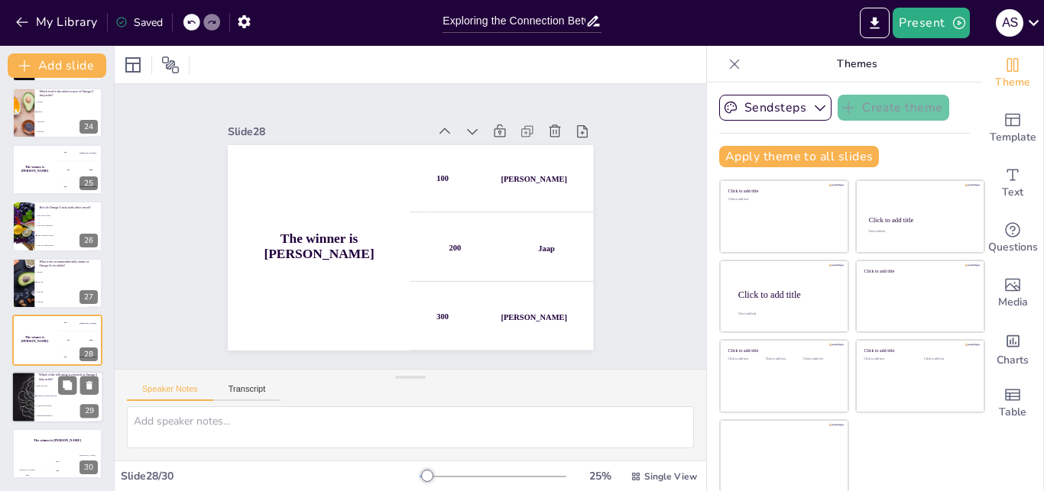
checkbox input "true"
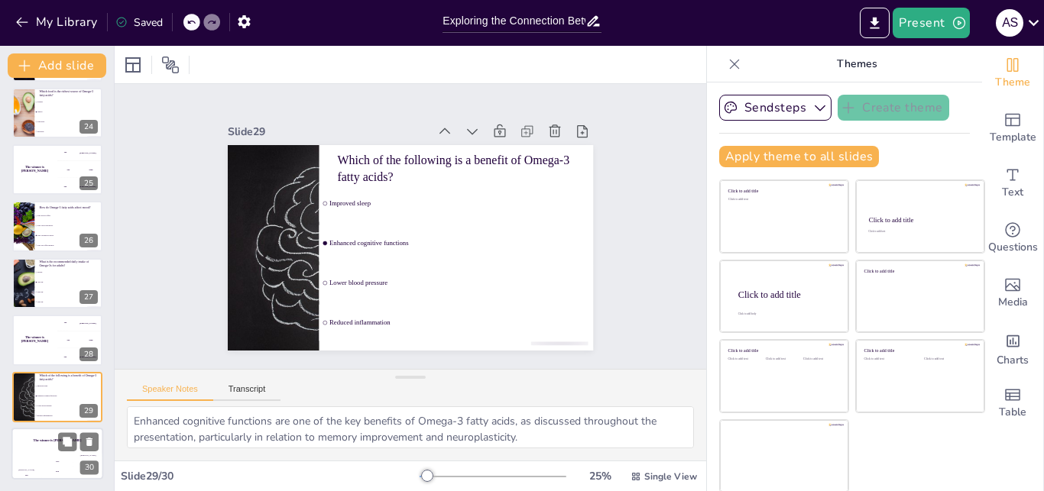
checkbox input "true"
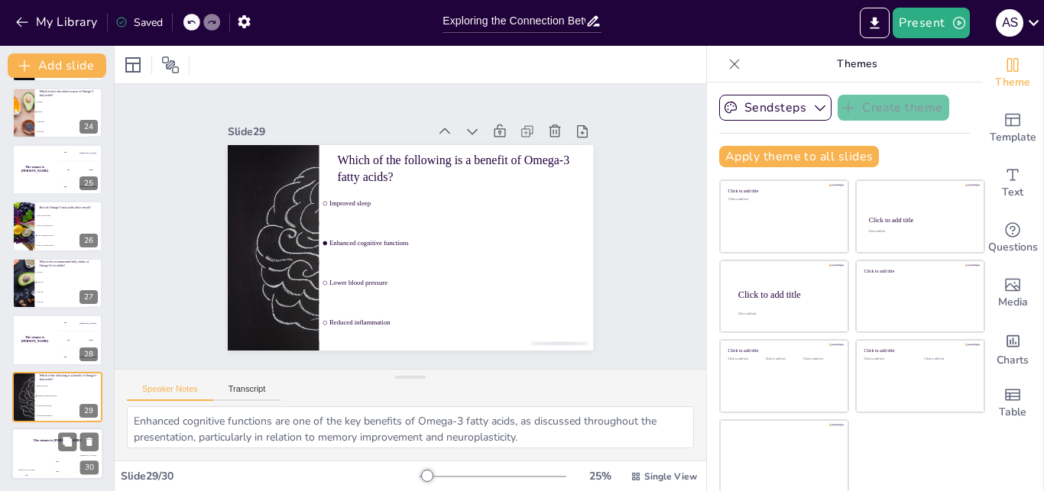
checkbox input "true"
click at [53, 446] on div "The winner is [PERSON_NAME]" at bounding box center [57, 441] width 92 height 26
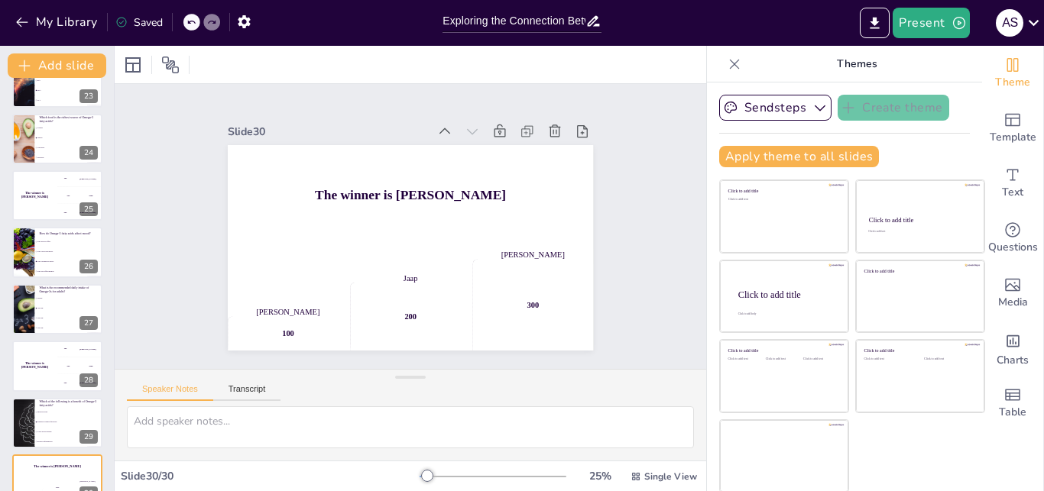
scroll to position [348, 0]
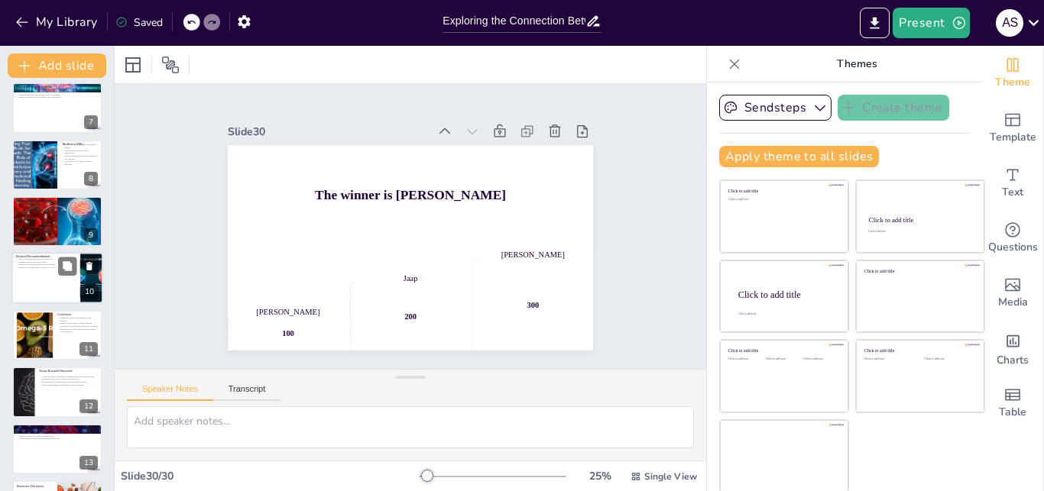
click at [46, 270] on div at bounding box center [57, 279] width 92 height 52
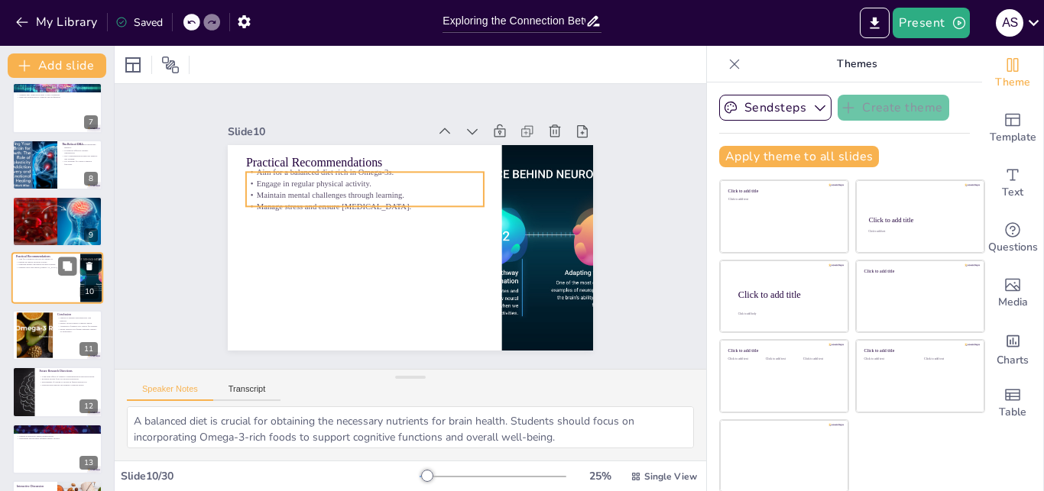
scroll to position [342, 0]
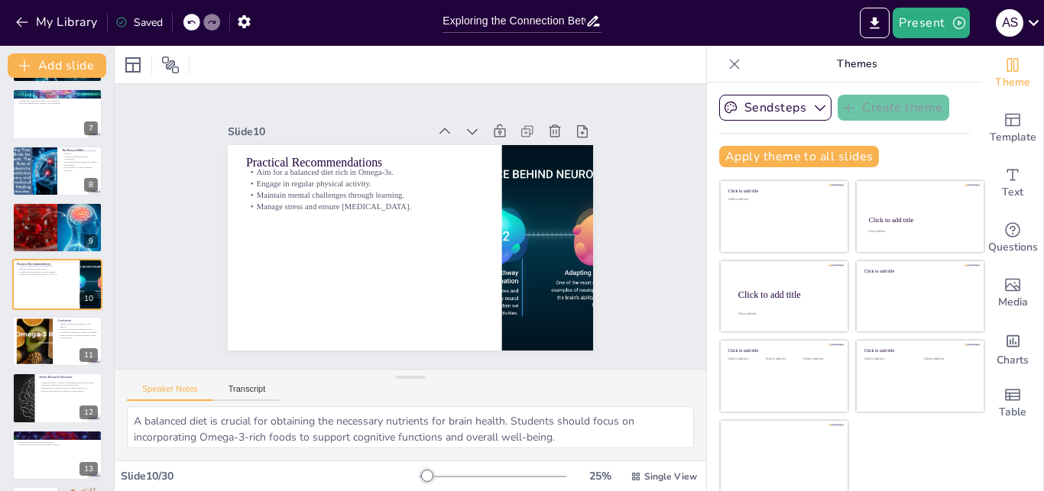
click at [43, 186] on div at bounding box center [35, 171] width 92 height 52
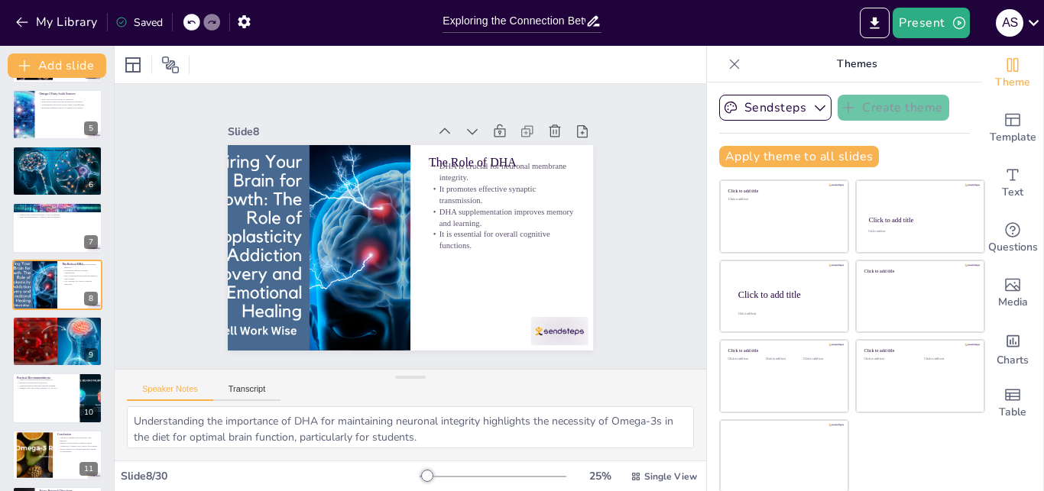
scroll to position [0, 0]
